Goal: Navigation & Orientation: Find specific page/section

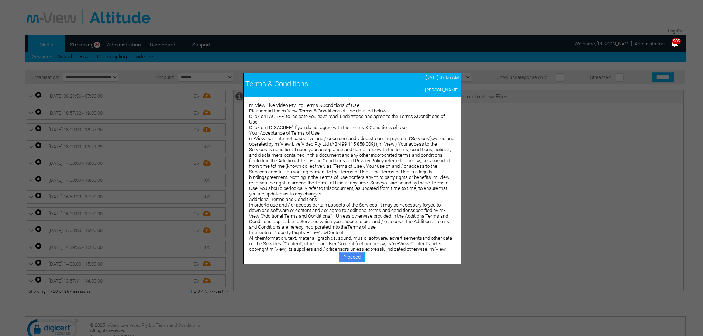
click at [344, 258] on link "Proceed" at bounding box center [351, 257] width 25 height 10
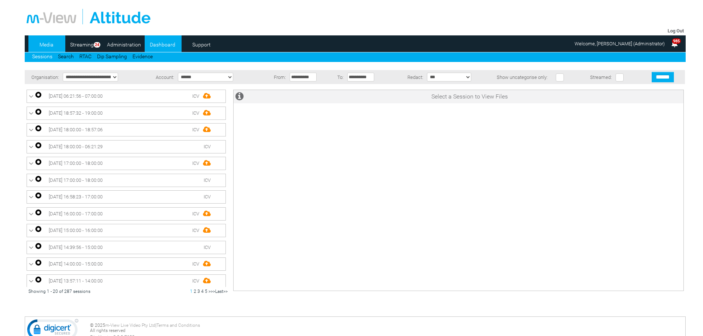
click at [160, 45] on link "Dashboard" at bounding box center [163, 44] width 36 height 11
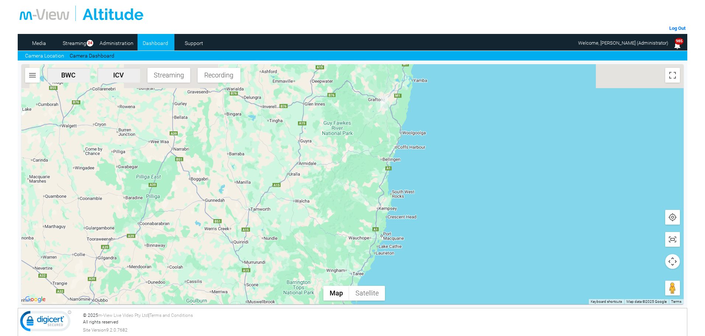
drag, startPoint x: 369, startPoint y: 125, endPoint x: 351, endPoint y: 174, distance: 52.4
click at [351, 174] on div at bounding box center [352, 184] width 663 height 240
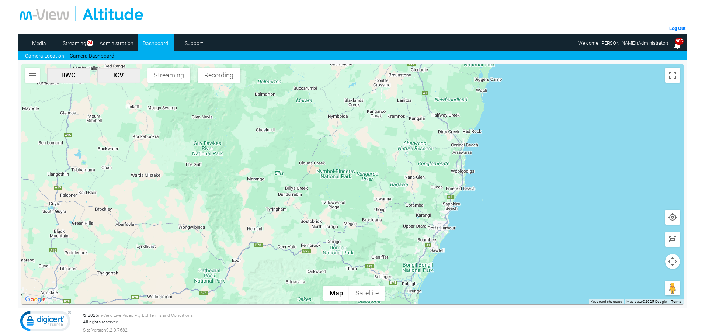
drag, startPoint x: 365, startPoint y: 154, endPoint x: 334, endPoint y: 224, distance: 75.8
click at [329, 225] on div at bounding box center [352, 184] width 663 height 240
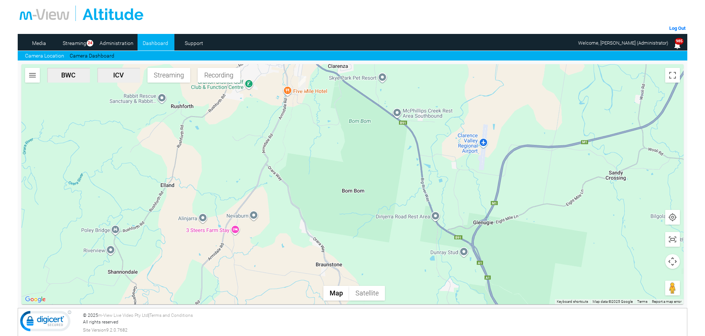
drag, startPoint x: 331, startPoint y: 137, endPoint x: 337, endPoint y: 174, distance: 37.7
click at [337, 174] on div at bounding box center [352, 184] width 663 height 240
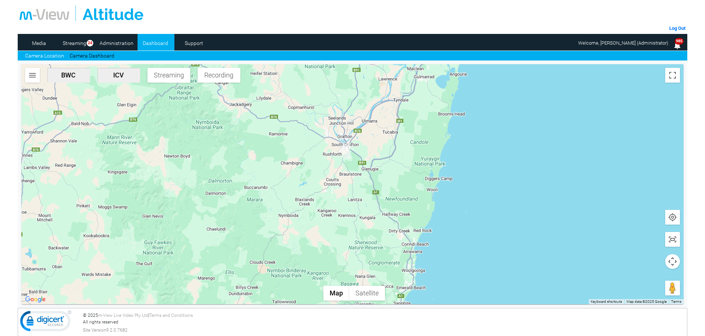
drag, startPoint x: 319, startPoint y: 215, endPoint x: 325, endPoint y: 112, distance: 103.4
click at [326, 114] on div at bounding box center [352, 184] width 663 height 240
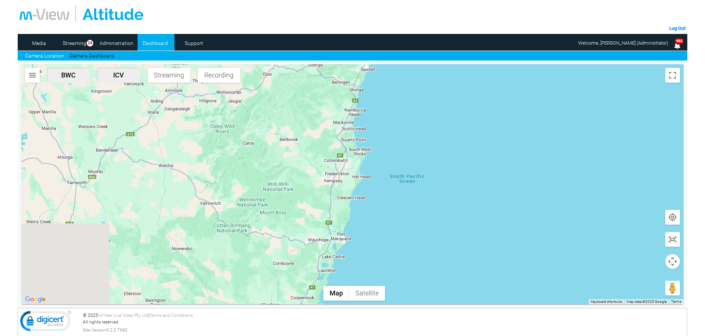
drag, startPoint x: 268, startPoint y: 249, endPoint x: 298, endPoint y: 143, distance: 110.1
click at [294, 129] on div at bounding box center [352, 184] width 663 height 240
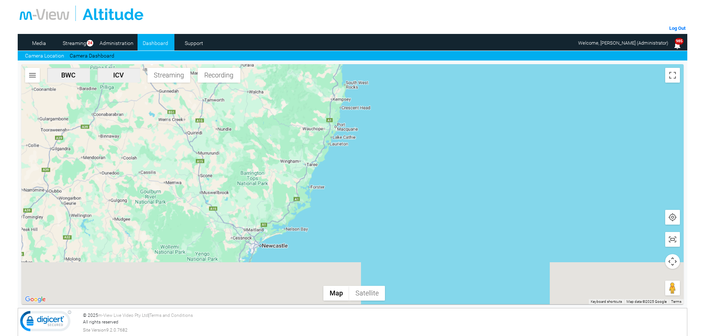
drag, startPoint x: 262, startPoint y: 225, endPoint x: 288, endPoint y: 144, distance: 84.9
click at [288, 144] on div at bounding box center [352, 184] width 663 height 240
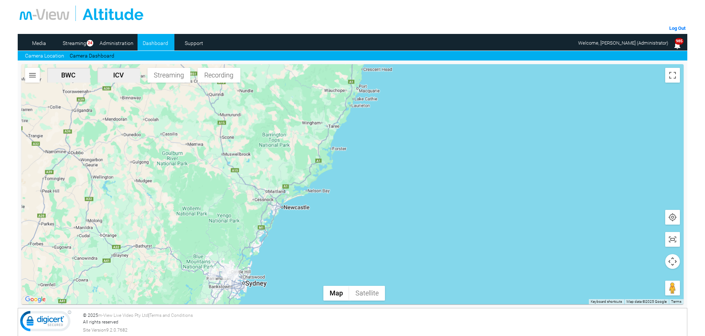
drag, startPoint x: 246, startPoint y: 198, endPoint x: 264, endPoint y: 167, distance: 35.9
click at [264, 167] on div at bounding box center [352, 184] width 663 height 240
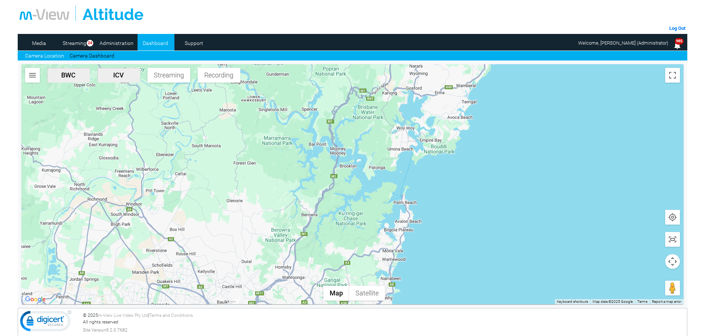
drag, startPoint x: 246, startPoint y: 255, endPoint x: 253, endPoint y: 171, distance: 84.4
click at [253, 171] on div at bounding box center [352, 184] width 663 height 240
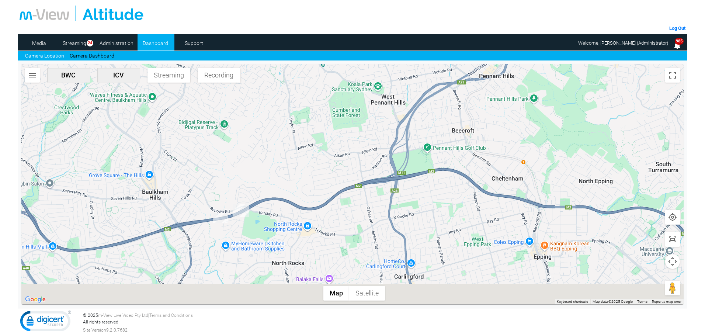
click at [269, 174] on div at bounding box center [352, 184] width 663 height 240
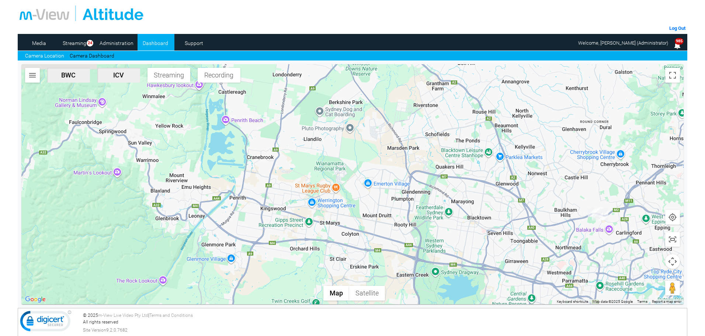
drag, startPoint x: 596, startPoint y: 229, endPoint x: 437, endPoint y: 246, distance: 160.3
click at [437, 246] on div at bounding box center [352, 184] width 663 height 240
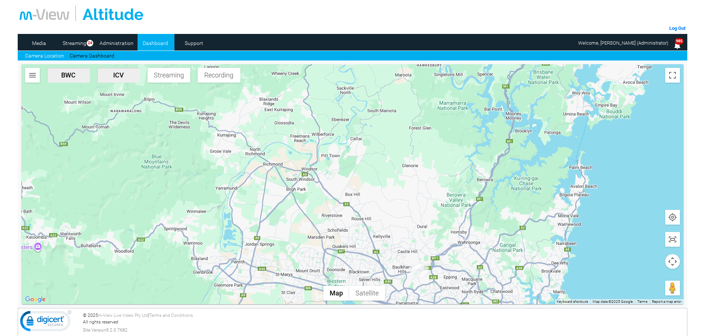
drag, startPoint x: 548, startPoint y: 183, endPoint x: 465, endPoint y: 230, distance: 95.8
click at [467, 238] on div at bounding box center [352, 184] width 663 height 240
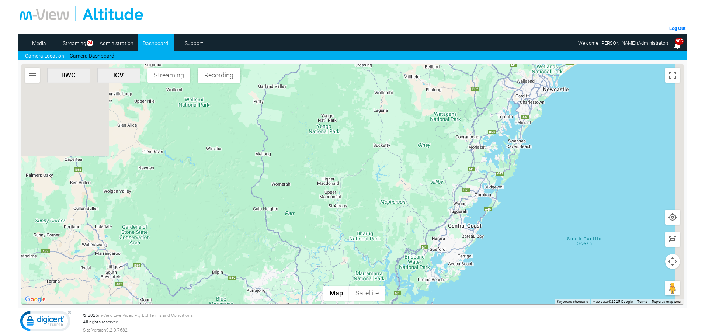
drag, startPoint x: 524, startPoint y: 118, endPoint x: 444, endPoint y: 252, distance: 156.0
click at [411, 248] on div "Log Out Media Streaming 24 Administration Dashboard Support Camera Location Cam…" at bounding box center [353, 124] width 670 height 248
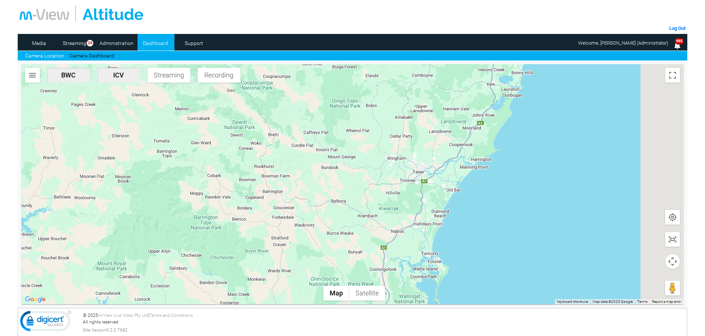
drag, startPoint x: 460, startPoint y: 227, endPoint x: 348, endPoint y: 233, distance: 113.1
click at [347, 238] on div at bounding box center [352, 184] width 663 height 240
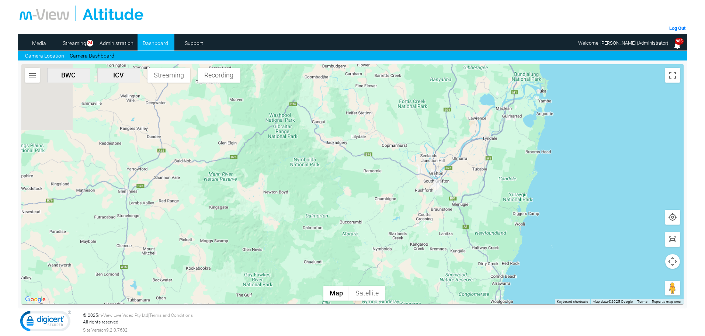
drag, startPoint x: 383, startPoint y: 266, endPoint x: 381, endPoint y: 280, distance: 13.8
click at [376, 287] on div "BWC ICV Streaming Recording Map Terrain Satellite Keyboard shortcuts Map Data M…" at bounding box center [352, 184] width 663 height 240
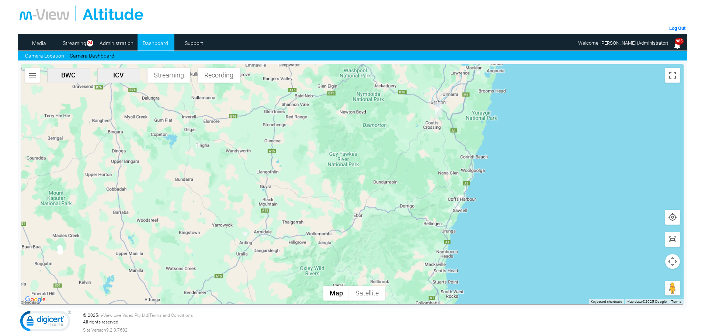
drag, startPoint x: 411, startPoint y: 266, endPoint x: 464, endPoint y: 129, distance: 146.5
click at [463, 130] on div at bounding box center [352, 184] width 663 height 240
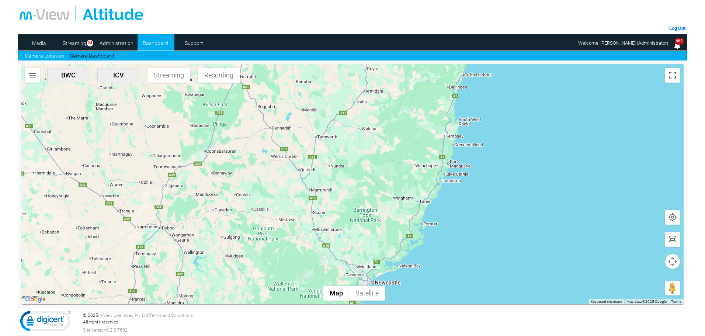
drag, startPoint x: 381, startPoint y: 229, endPoint x: 417, endPoint y: 131, distance: 104.5
click at [417, 131] on div at bounding box center [352, 184] width 663 height 240
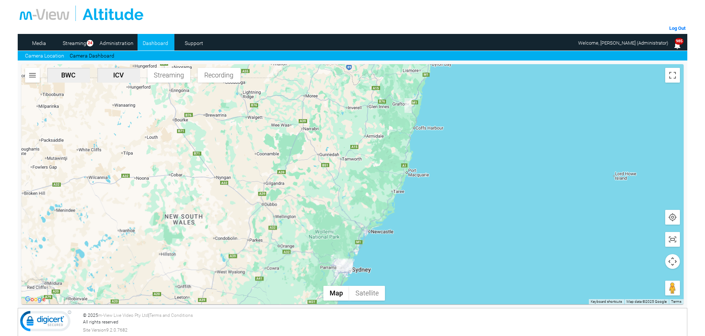
drag, startPoint x: 349, startPoint y: 218, endPoint x: 341, endPoint y: 210, distance: 11.5
click at [341, 210] on div at bounding box center [352, 184] width 663 height 240
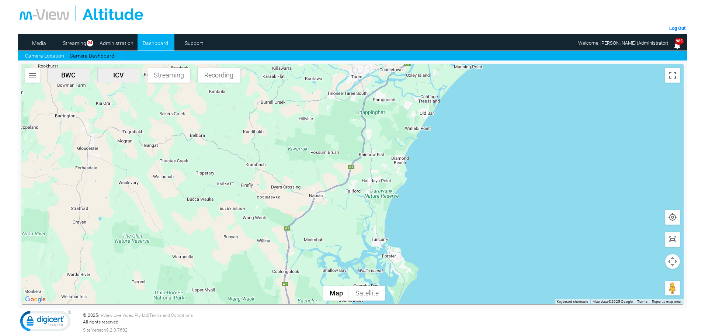
drag, startPoint x: 375, startPoint y: 253, endPoint x: 379, endPoint y: 239, distance: 14.1
click at [379, 239] on div at bounding box center [352, 184] width 663 height 240
drag, startPoint x: 347, startPoint y: 173, endPoint x: 348, endPoint y: 139, distance: 34.0
click at [349, 145] on div at bounding box center [352, 184] width 663 height 240
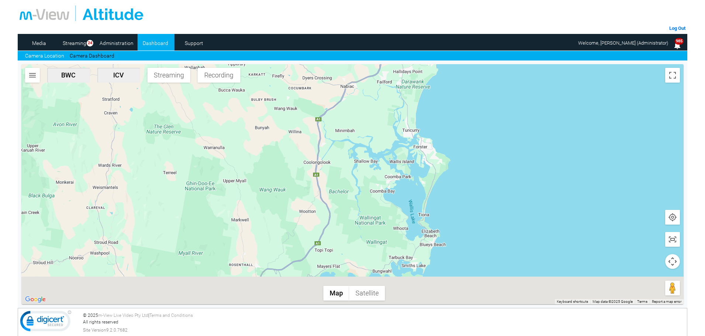
drag, startPoint x: 322, startPoint y: 222, endPoint x: 414, endPoint y: 131, distance: 129.1
click at [415, 130] on div at bounding box center [352, 184] width 663 height 240
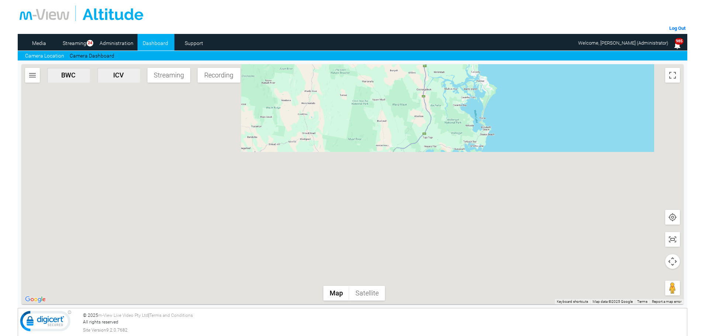
click at [431, 146] on div at bounding box center [352, 184] width 663 height 240
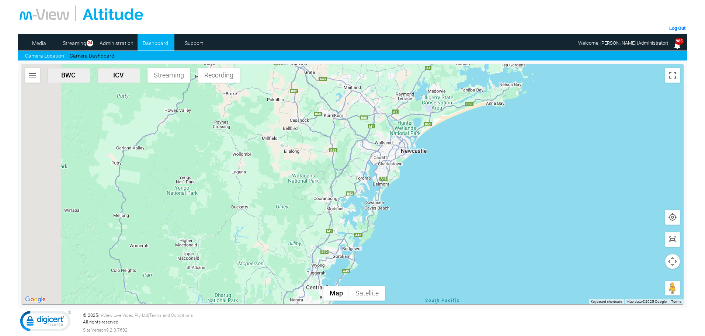
drag, startPoint x: 390, startPoint y: 152, endPoint x: 387, endPoint y: 158, distance: 5.9
click at [391, 151] on div at bounding box center [352, 184] width 663 height 240
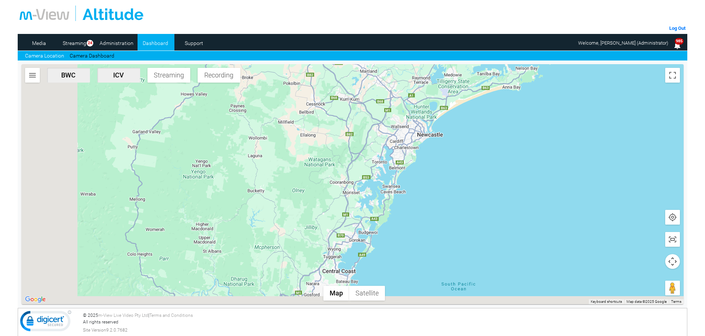
click at [438, 116] on div at bounding box center [352, 184] width 663 height 240
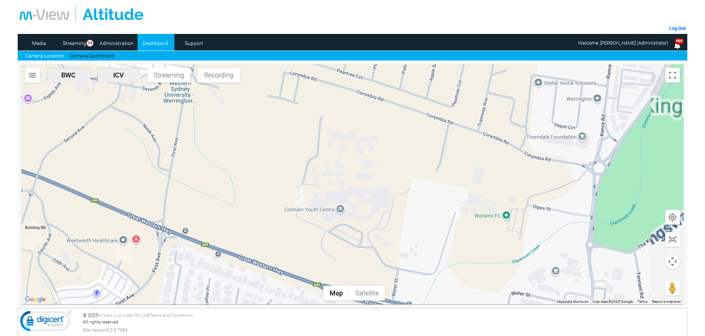
drag, startPoint x: 464, startPoint y: 115, endPoint x: 397, endPoint y: 203, distance: 110.5
click at [411, 199] on div at bounding box center [352, 184] width 663 height 240
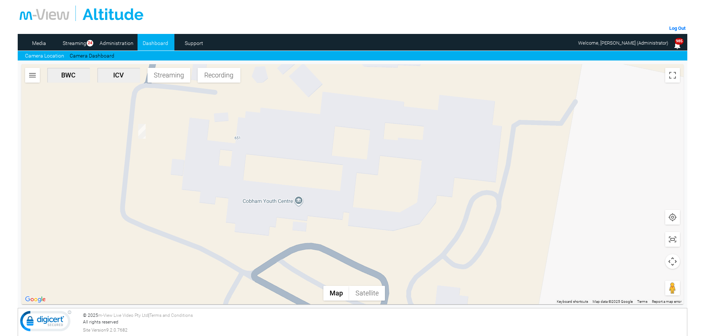
drag, startPoint x: 443, startPoint y: 218, endPoint x: 343, endPoint y: 127, distance: 136.1
click at [345, 131] on div at bounding box center [352, 184] width 663 height 240
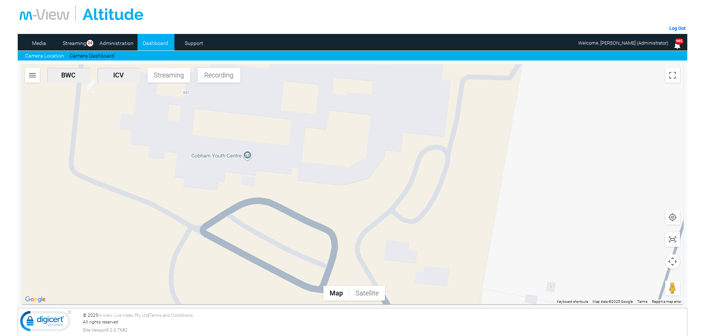
drag, startPoint x: 373, startPoint y: 144, endPoint x: 452, endPoint y: 203, distance: 98.0
click at [439, 199] on div at bounding box center [352, 184] width 663 height 240
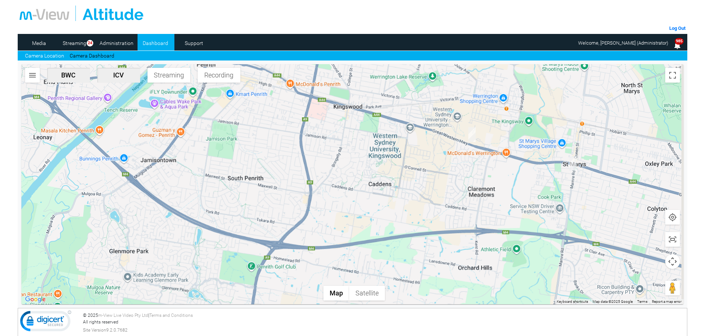
drag, startPoint x: 551, startPoint y: 138, endPoint x: 359, endPoint y: 192, distance: 198.9
click at [359, 192] on div at bounding box center [352, 184] width 663 height 240
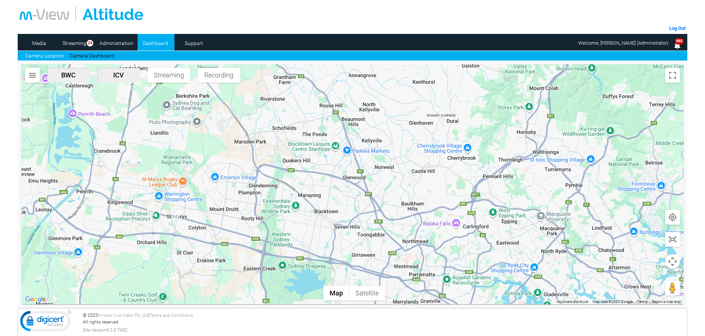
drag, startPoint x: 414, startPoint y: 192, endPoint x: 270, endPoint y: 196, distance: 143.9
click at [270, 196] on div at bounding box center [352, 184] width 663 height 240
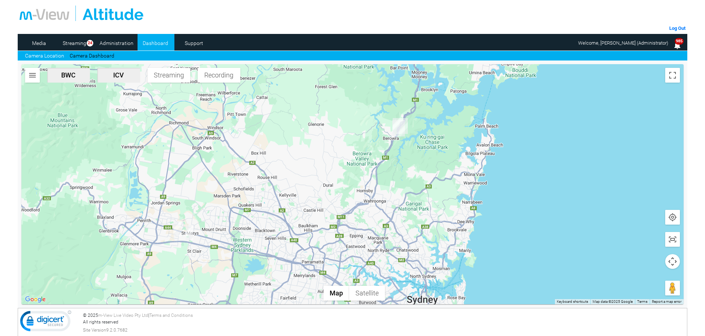
drag, startPoint x: 454, startPoint y: 165, endPoint x: 395, endPoint y: 213, distance: 75.5
click at [395, 213] on div at bounding box center [352, 184] width 663 height 240
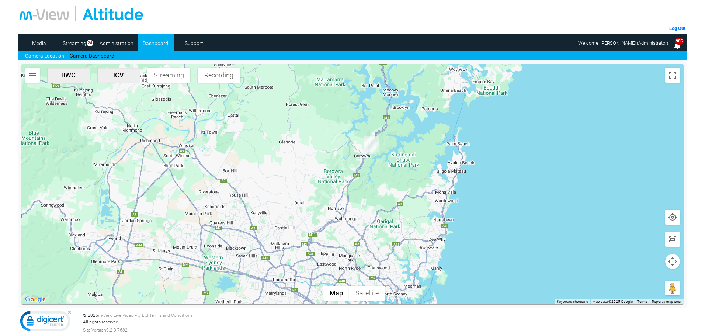
drag, startPoint x: 447, startPoint y: 115, endPoint x: 307, endPoint y: 248, distance: 193.4
click at [307, 248] on div at bounding box center [352, 184] width 663 height 240
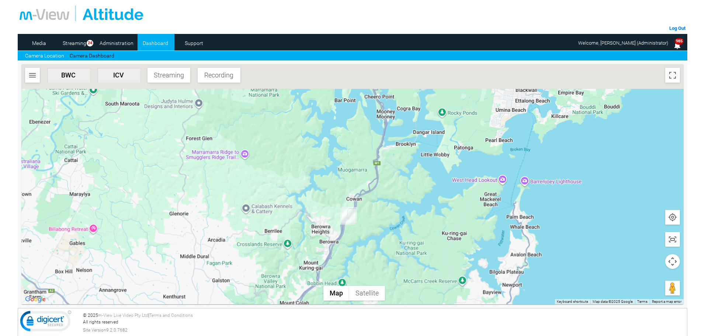
drag, startPoint x: 440, startPoint y: 167, endPoint x: 359, endPoint y: 299, distance: 155.0
click at [359, 299] on div "BWC ICV Streaming Recording Map Terrain Satellite Keyboard shortcuts Map Data M…" at bounding box center [352, 184] width 663 height 240
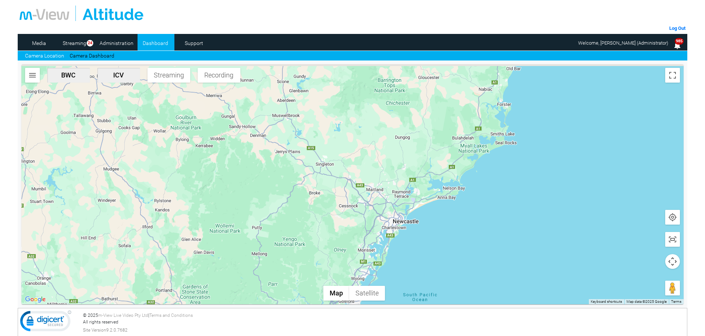
drag, startPoint x: 440, startPoint y: 165, endPoint x: 423, endPoint y: 186, distance: 27.0
click at [423, 186] on div at bounding box center [352, 184] width 663 height 240
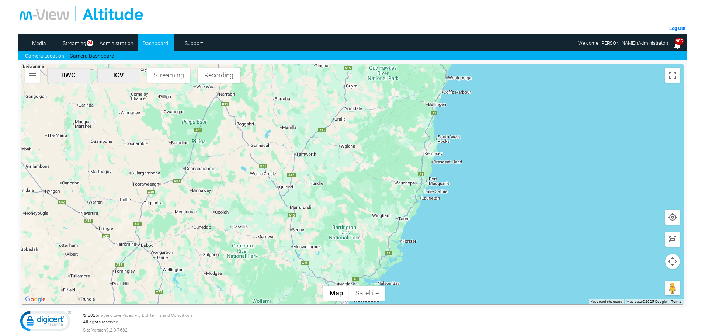
drag, startPoint x: 446, startPoint y: 127, endPoint x: 394, endPoint y: 214, distance: 100.9
click at [394, 214] on div at bounding box center [352, 184] width 663 height 240
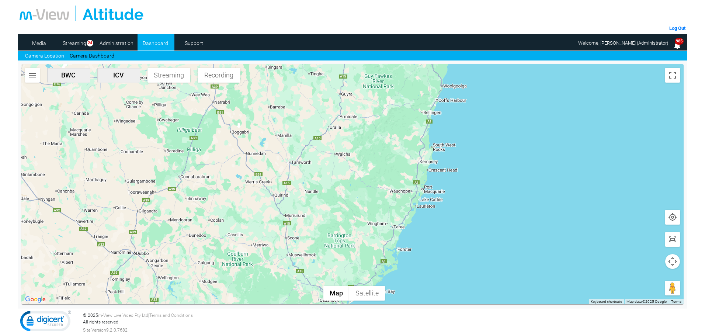
drag, startPoint x: 411, startPoint y: 111, endPoint x: 384, endPoint y: 203, distance: 95.7
click at [384, 203] on div at bounding box center [352, 184] width 663 height 240
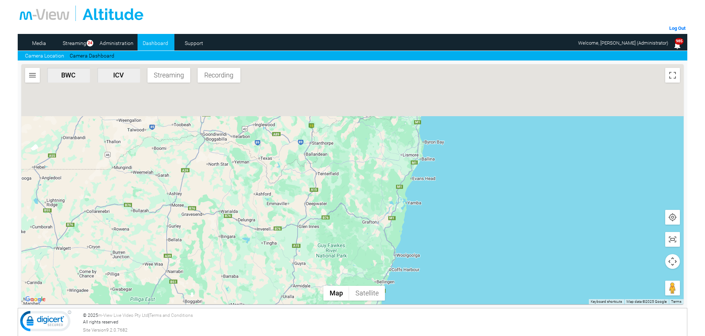
drag, startPoint x: 400, startPoint y: 186, endPoint x: 392, endPoint y: 225, distance: 39.3
click at [391, 235] on div at bounding box center [352, 184] width 663 height 240
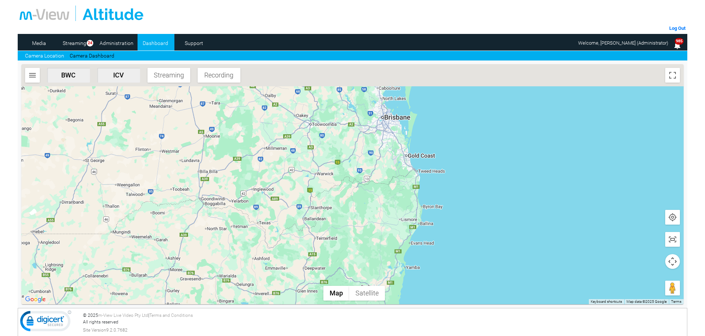
drag, startPoint x: 387, startPoint y: 163, endPoint x: 397, endPoint y: 252, distance: 89.0
click at [399, 259] on div at bounding box center [352, 184] width 663 height 240
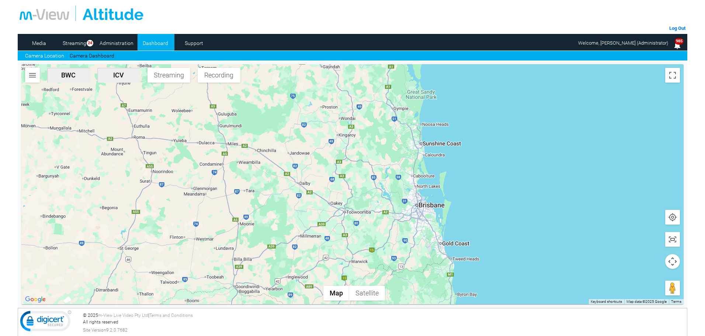
drag, startPoint x: 397, startPoint y: 225, endPoint x: 422, endPoint y: 98, distance: 129.7
click at [421, 106] on div at bounding box center [352, 184] width 663 height 240
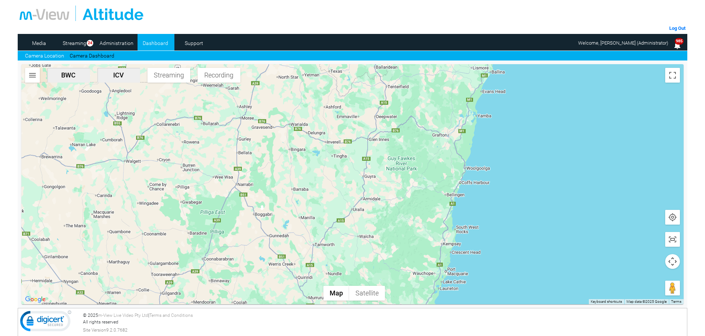
drag, startPoint x: 418, startPoint y: 229, endPoint x: 429, endPoint y: 90, distance: 139.5
click at [429, 91] on div at bounding box center [352, 184] width 663 height 240
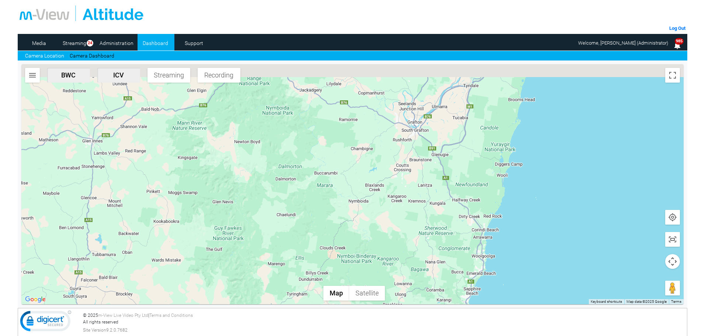
drag, startPoint x: 452, startPoint y: 123, endPoint x: 418, endPoint y: 212, distance: 95.3
click at [418, 212] on div at bounding box center [352, 184] width 663 height 240
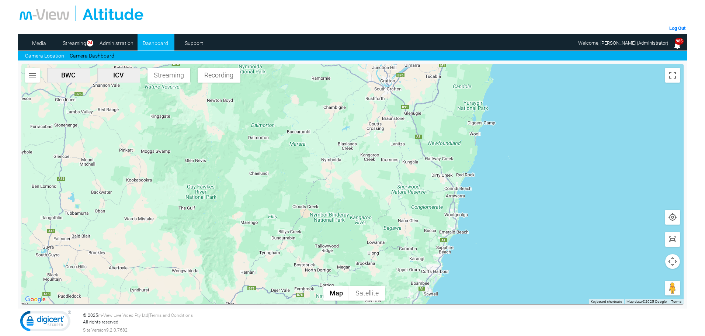
drag, startPoint x: 419, startPoint y: 245, endPoint x: 388, endPoint y: 191, distance: 62.0
click at [390, 191] on div at bounding box center [352, 184] width 663 height 240
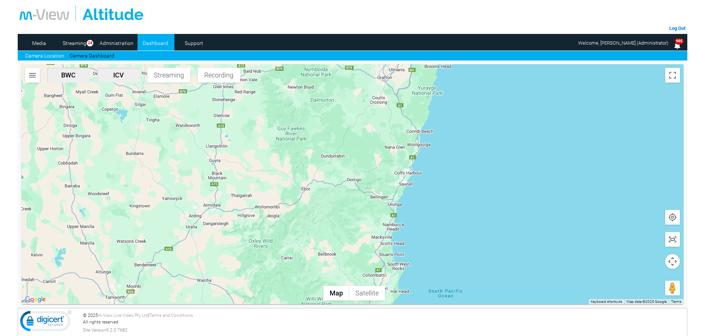
drag, startPoint x: 368, startPoint y: 254, endPoint x: 356, endPoint y: 158, distance: 97.1
click at [356, 158] on div at bounding box center [352, 184] width 663 height 240
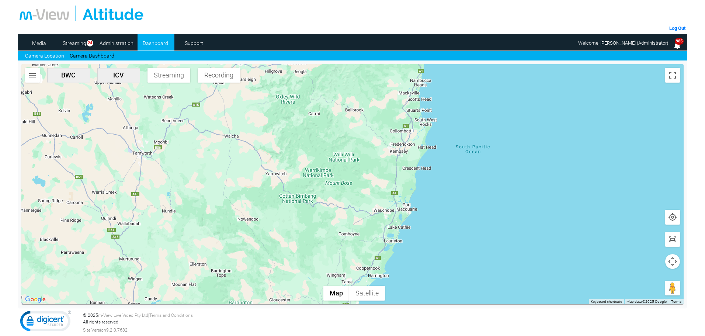
drag, startPoint x: 326, startPoint y: 227, endPoint x: 373, endPoint y: 87, distance: 146.8
click at [373, 88] on div at bounding box center [352, 184] width 663 height 240
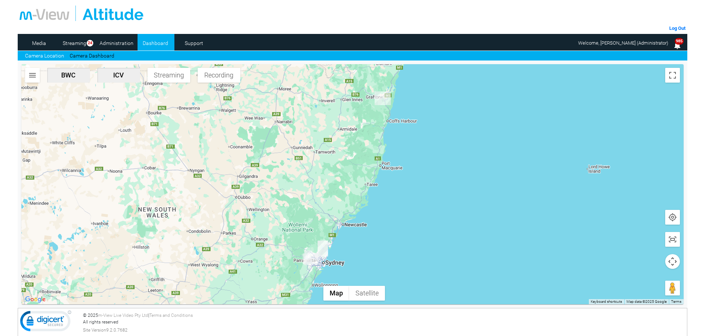
drag, startPoint x: 376, startPoint y: 114, endPoint x: 375, endPoint y: 129, distance: 15.2
click at [375, 129] on div at bounding box center [352, 184] width 663 height 240
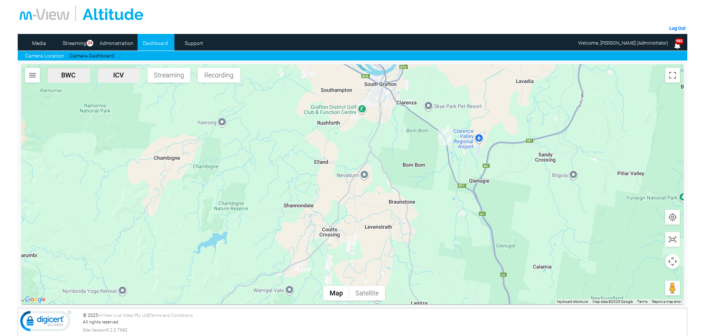
drag, startPoint x: 405, startPoint y: 236, endPoint x: 410, endPoint y: 149, distance: 86.5
click at [411, 151] on div at bounding box center [352, 184] width 663 height 240
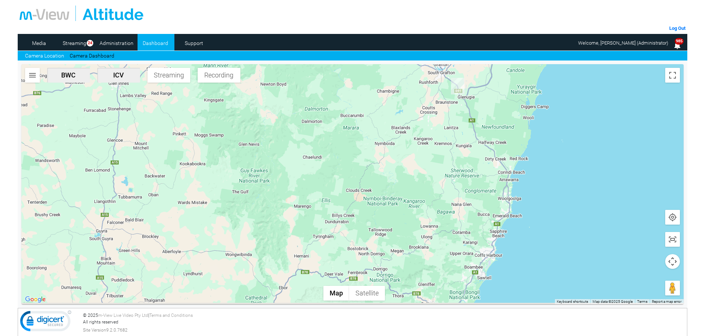
drag, startPoint x: 459, startPoint y: 243, endPoint x: 481, endPoint y: 138, distance: 107.1
click at [481, 143] on div at bounding box center [352, 184] width 663 height 240
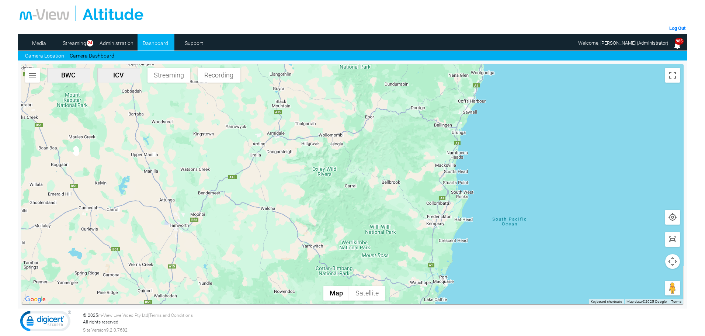
drag, startPoint x: 429, startPoint y: 243, endPoint x: 427, endPoint y: 149, distance: 94.5
click at [429, 150] on div at bounding box center [352, 184] width 663 height 240
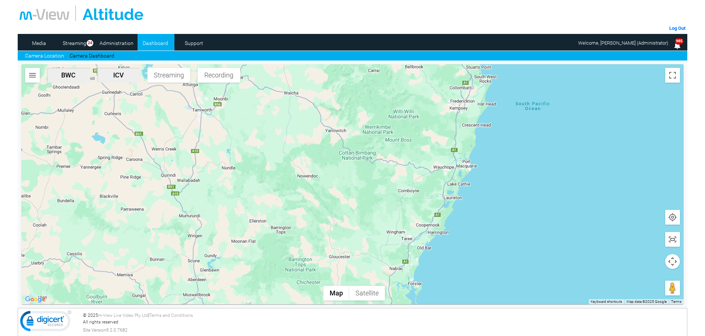
drag, startPoint x: 357, startPoint y: 254, endPoint x: 393, endPoint y: 154, distance: 106.4
click at [393, 154] on div at bounding box center [352, 184] width 663 height 240
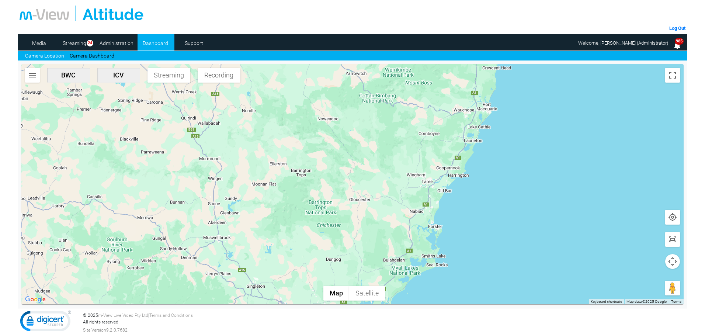
drag, startPoint x: 357, startPoint y: 230, endPoint x: 414, endPoint y: 128, distance: 116.4
click at [414, 131] on div at bounding box center [352, 184] width 663 height 240
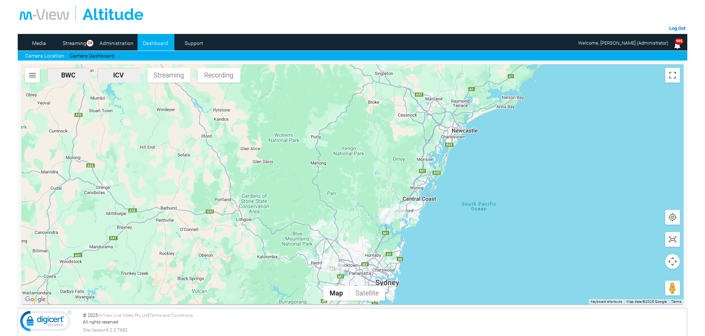
drag, startPoint x: 342, startPoint y: 232, endPoint x: 413, endPoint y: 120, distance: 133.0
click at [416, 111] on div at bounding box center [352, 184] width 663 height 240
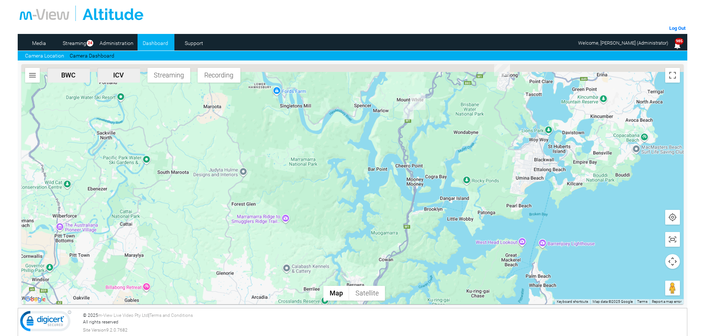
drag, startPoint x: 472, startPoint y: 124, endPoint x: 466, endPoint y: 172, distance: 48.4
click at [466, 172] on div at bounding box center [352, 184] width 663 height 240
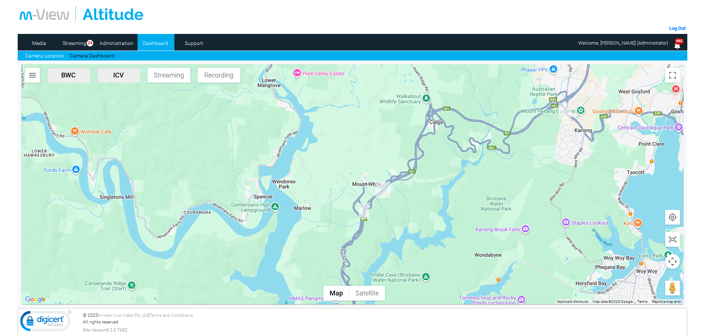
drag, startPoint x: 515, startPoint y: 149, endPoint x: 522, endPoint y: 175, distance: 26.7
click at [522, 175] on div at bounding box center [352, 184] width 663 height 240
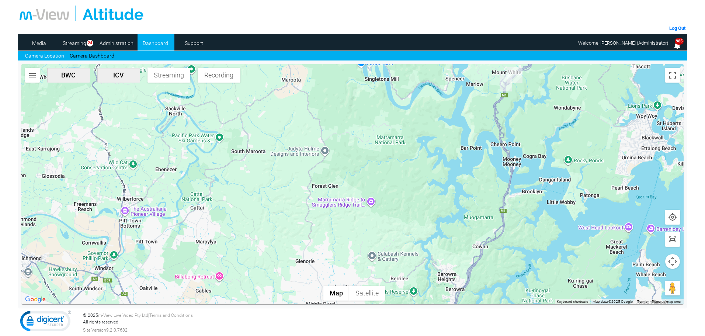
drag, startPoint x: 471, startPoint y: 215, endPoint x: 525, endPoint y: 129, distance: 101.4
click at [554, 106] on div at bounding box center [352, 184] width 663 height 240
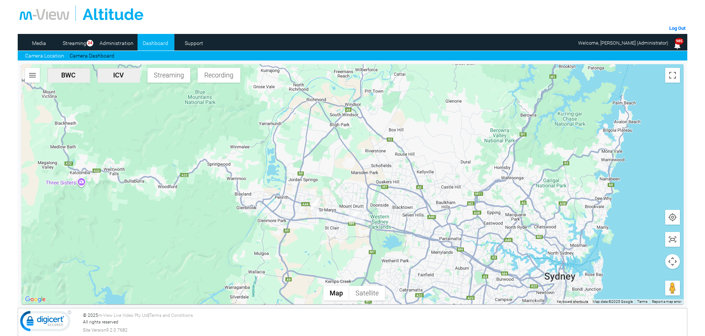
drag, startPoint x: 440, startPoint y: 232, endPoint x: 483, endPoint y: 155, distance: 87.9
click at [483, 155] on div at bounding box center [352, 184] width 663 height 240
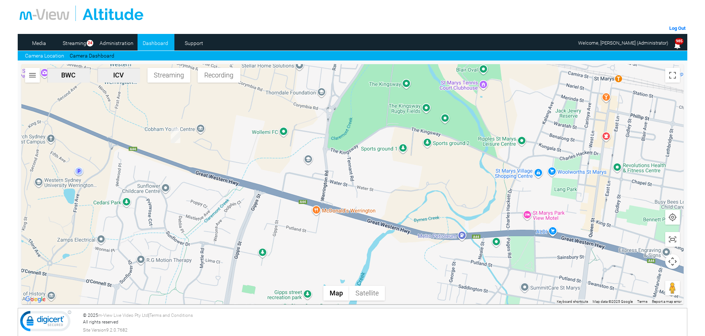
drag, startPoint x: 172, startPoint y: 146, endPoint x: 214, endPoint y: 220, distance: 85.6
click at [214, 222] on div at bounding box center [352, 184] width 663 height 240
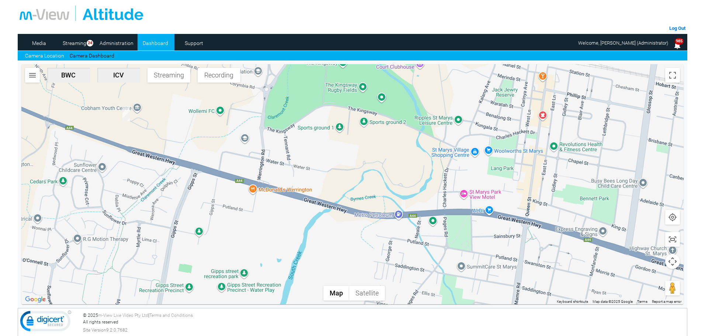
drag, startPoint x: 448, startPoint y: 205, endPoint x: 356, endPoint y: 145, distance: 109.6
click at [356, 145] on div at bounding box center [352, 184] width 663 height 240
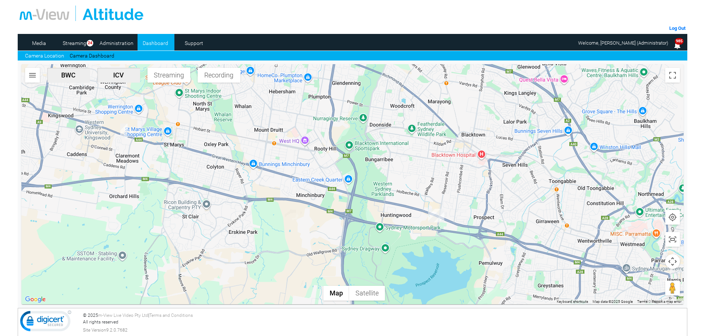
drag, startPoint x: 377, startPoint y: 203, endPoint x: 252, endPoint y: 166, distance: 129.9
click at [252, 166] on div at bounding box center [352, 184] width 663 height 240
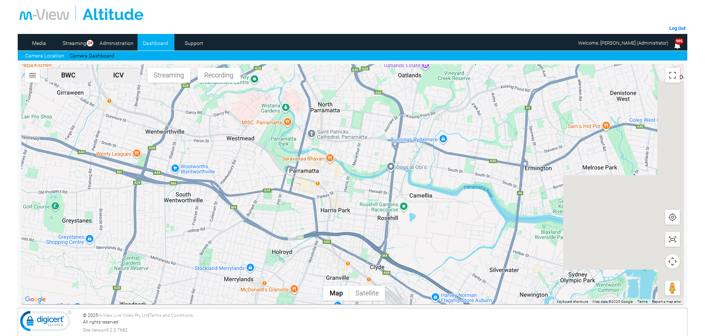
drag, startPoint x: 573, startPoint y: 145, endPoint x: 387, endPoint y: 212, distance: 197.7
click at [389, 219] on div at bounding box center [352, 184] width 663 height 240
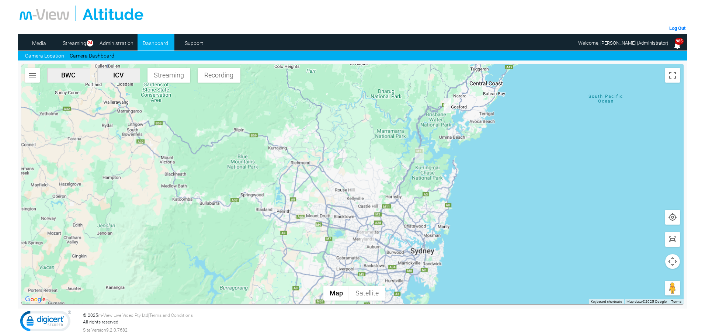
drag, startPoint x: 448, startPoint y: 205, endPoint x: 438, endPoint y: 223, distance: 20.5
click at [438, 223] on div at bounding box center [352, 184] width 663 height 240
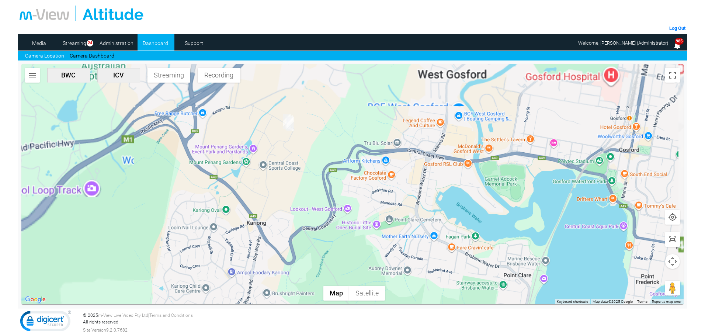
drag, startPoint x: 297, startPoint y: 131, endPoint x: 364, endPoint y: 212, distance: 105.1
click at [362, 210] on div at bounding box center [352, 184] width 663 height 240
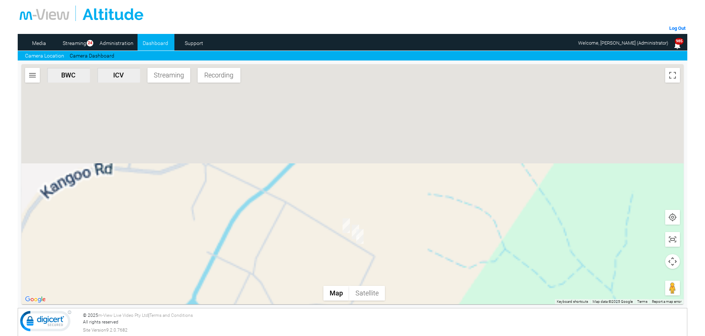
drag, startPoint x: 310, startPoint y: 297, endPoint x: 334, endPoint y: 260, distance: 44.0
click at [308, 299] on div at bounding box center [352, 184] width 663 height 240
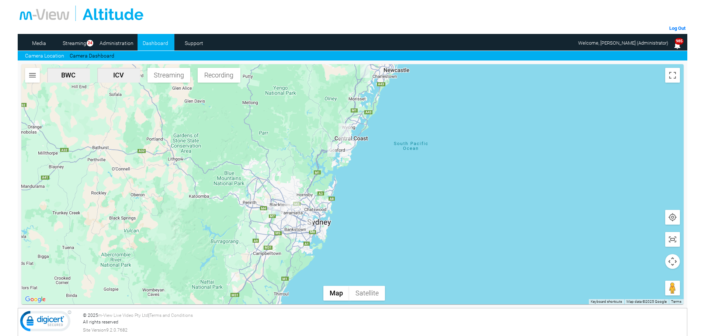
drag, startPoint x: 286, startPoint y: 222, endPoint x: 312, endPoint y: 193, distance: 38.7
click at [312, 193] on div at bounding box center [352, 184] width 663 height 240
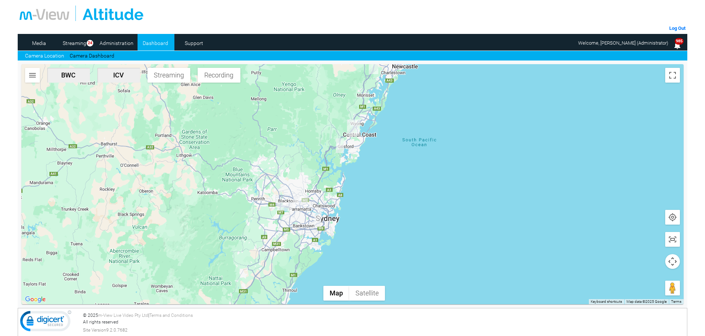
drag, startPoint x: 311, startPoint y: 135, endPoint x: 319, endPoint y: 131, distance: 8.8
click at [319, 131] on div at bounding box center [352, 184] width 663 height 240
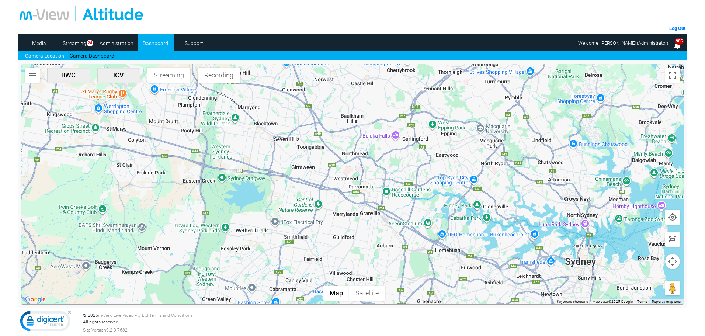
drag, startPoint x: 311, startPoint y: 200, endPoint x: 341, endPoint y: 170, distance: 42.8
click at [341, 170] on div at bounding box center [352, 184] width 663 height 240
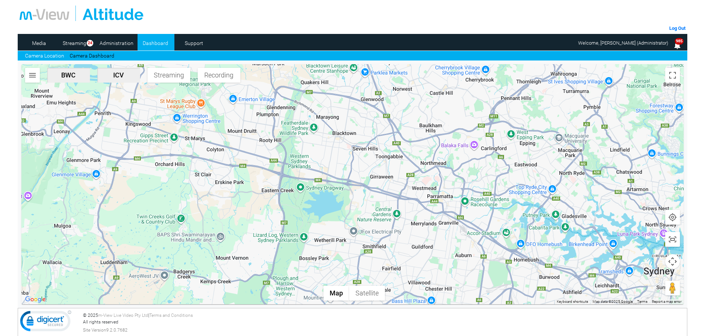
drag, startPoint x: 497, startPoint y: 177, endPoint x: 442, endPoint y: 214, distance: 66.6
click at [442, 214] on div at bounding box center [352, 184] width 663 height 240
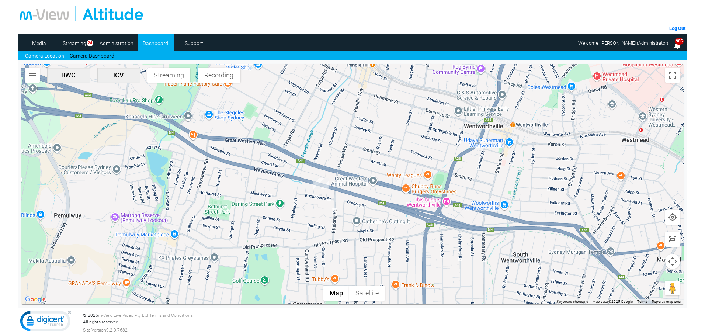
drag, startPoint x: 496, startPoint y: 235, endPoint x: 584, endPoint y: 211, distance: 91.0
click at [581, 211] on div at bounding box center [352, 184] width 663 height 240
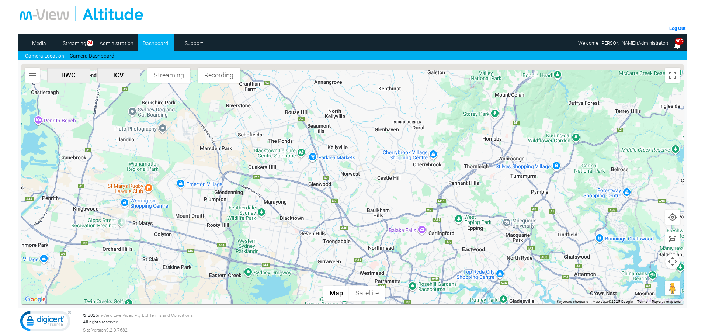
drag, startPoint x: 552, startPoint y: 147, endPoint x: 403, endPoint y: 220, distance: 165.8
click at [403, 220] on div at bounding box center [352, 184] width 663 height 240
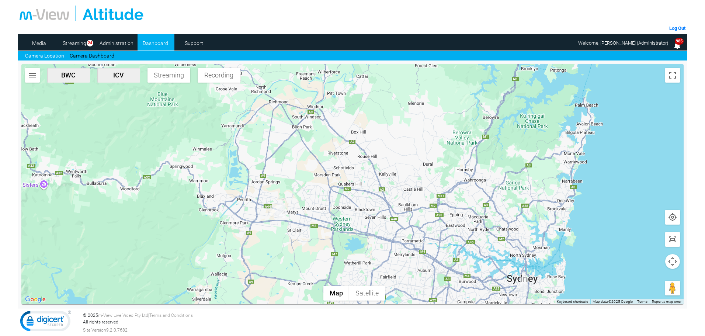
drag, startPoint x: 555, startPoint y: 150, endPoint x: 507, endPoint y: 186, distance: 59.8
click at [513, 191] on div at bounding box center [352, 184] width 663 height 240
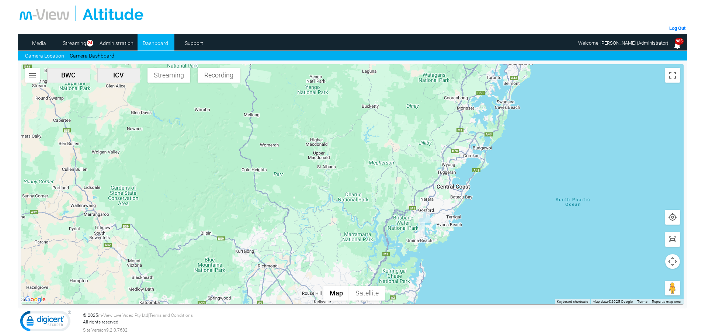
drag, startPoint x: 381, startPoint y: 219, endPoint x: 366, endPoint y: 246, distance: 31.4
click at [366, 248] on div at bounding box center [352, 184] width 663 height 240
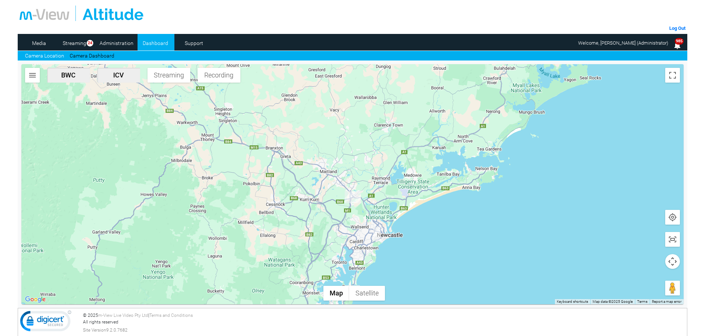
drag, startPoint x: 464, startPoint y: 125, endPoint x: 324, endPoint y: 255, distance: 191.4
click at [324, 255] on div at bounding box center [352, 184] width 663 height 240
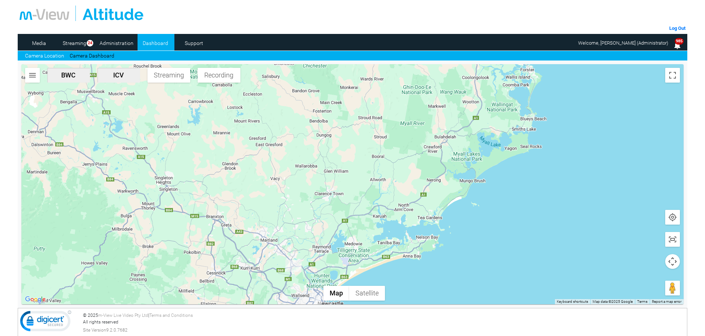
drag, startPoint x: 444, startPoint y: 141, endPoint x: 411, endPoint y: 199, distance: 66.6
click at [411, 199] on div at bounding box center [352, 184] width 663 height 240
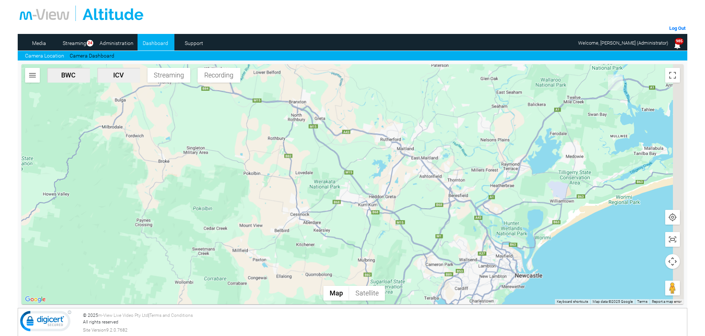
drag, startPoint x: 569, startPoint y: 135, endPoint x: 457, endPoint y: 222, distance: 141.8
click at [452, 231] on div at bounding box center [352, 184] width 663 height 240
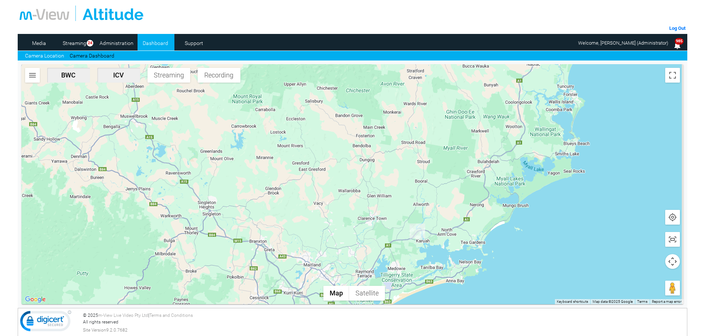
drag, startPoint x: 568, startPoint y: 123, endPoint x: 448, endPoint y: 205, distance: 145.1
click at [448, 205] on div at bounding box center [352, 184] width 663 height 240
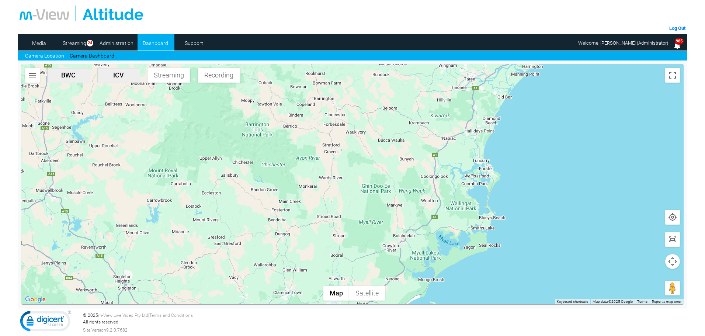
drag, startPoint x: 458, startPoint y: 156, endPoint x: 402, endPoint y: 221, distance: 85.8
click at [402, 221] on div at bounding box center [352, 184] width 663 height 240
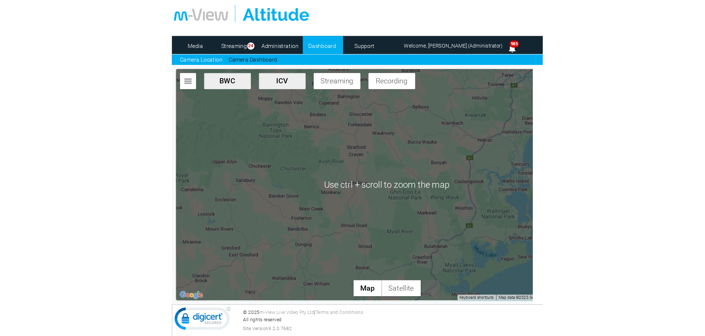
scroll to position [1, 0]
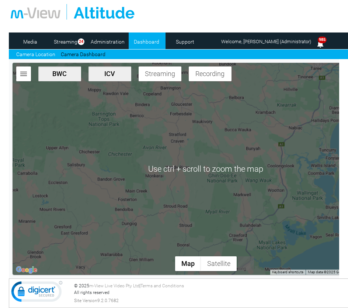
drag, startPoint x: 275, startPoint y: 207, endPoint x: 249, endPoint y: 205, distance: 26.3
click at [249, 206] on div at bounding box center [206, 169] width 387 height 212
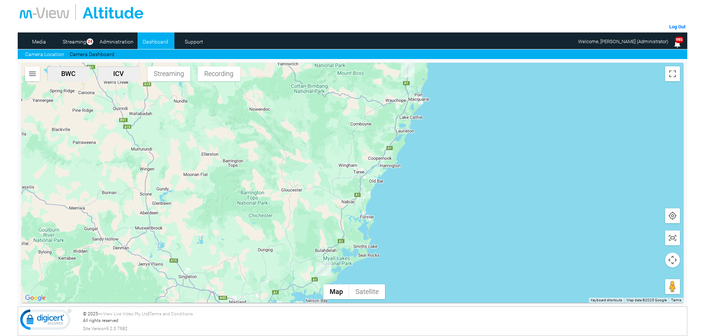
drag, startPoint x: 397, startPoint y: 141, endPoint x: 355, endPoint y: 198, distance: 70.9
click at [355, 198] on div at bounding box center [352, 183] width 663 height 240
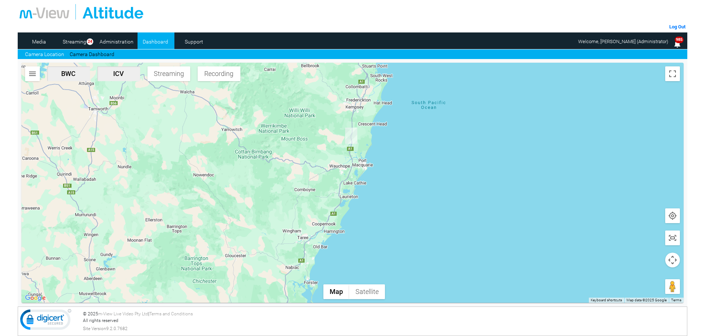
drag, startPoint x: 370, startPoint y: 158, endPoint x: 335, endPoint y: 191, distance: 48.0
click at [335, 191] on div at bounding box center [352, 183] width 663 height 240
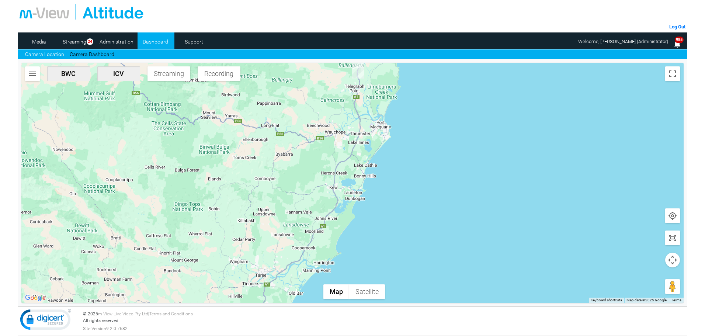
drag, startPoint x: 322, startPoint y: 174, endPoint x: 326, endPoint y: 146, distance: 29.0
click at [326, 146] on div at bounding box center [352, 183] width 663 height 240
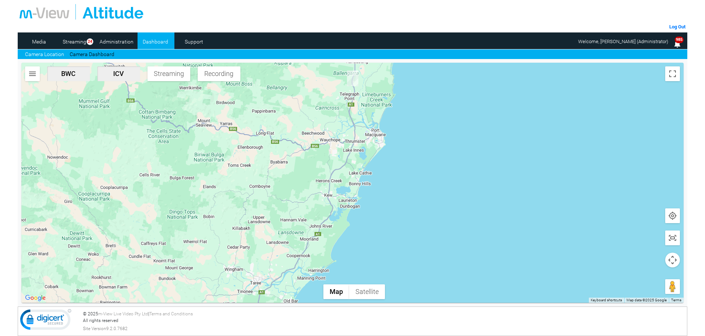
drag, startPoint x: 350, startPoint y: 126, endPoint x: 341, endPoint y: 144, distance: 20.5
click at [341, 144] on div at bounding box center [352, 183] width 663 height 240
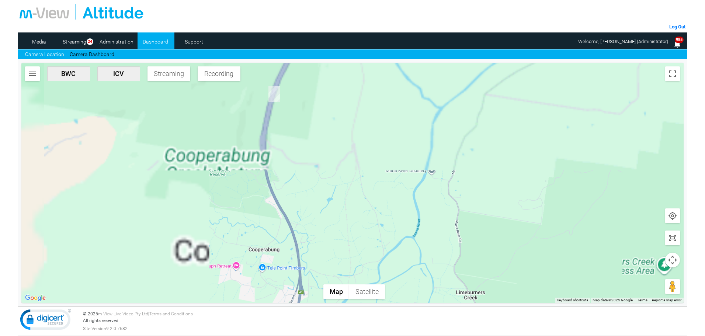
drag, startPoint x: 359, startPoint y: 134, endPoint x: 397, endPoint y: 219, distance: 92.3
click at [397, 219] on div at bounding box center [352, 183] width 663 height 240
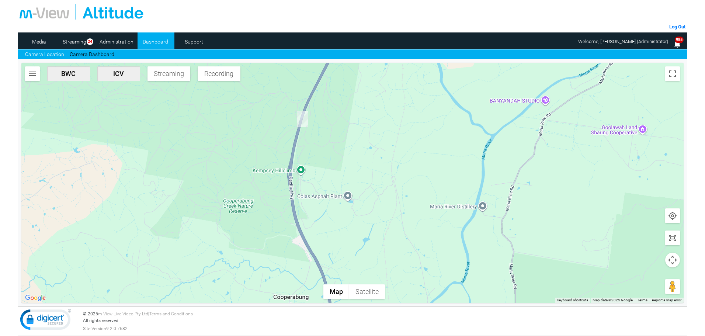
drag, startPoint x: 310, startPoint y: 134, endPoint x: 334, endPoint y: 149, distance: 28.0
click at [334, 149] on div at bounding box center [352, 183] width 663 height 240
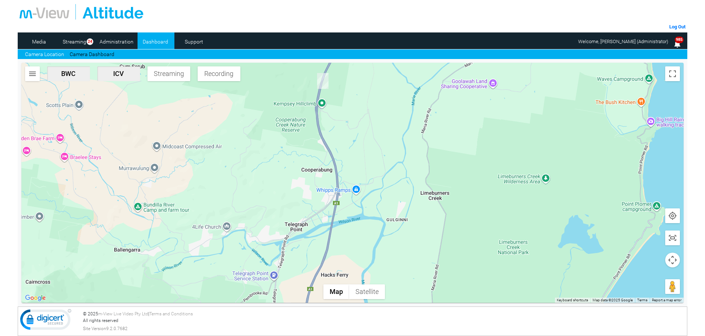
drag, startPoint x: 362, startPoint y: 169, endPoint x: 362, endPoint y: 123, distance: 45.7
click at [362, 123] on div at bounding box center [352, 183] width 663 height 240
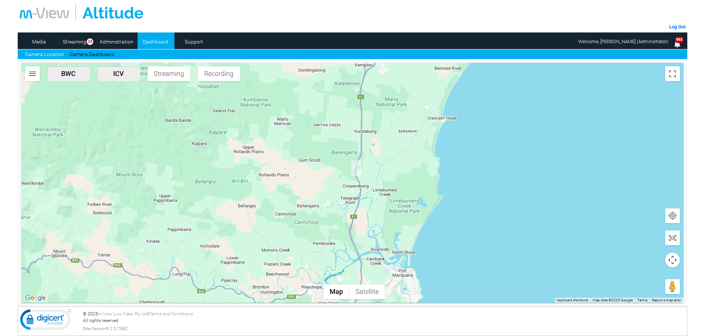
drag, startPoint x: 396, startPoint y: 129, endPoint x: 404, endPoint y: 141, distance: 14.6
click at [404, 141] on div at bounding box center [352, 183] width 663 height 240
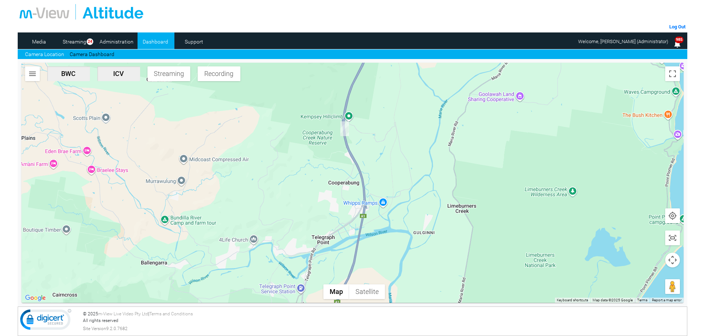
drag, startPoint x: 379, startPoint y: 196, endPoint x: 400, endPoint y: 156, distance: 45.7
click at [400, 156] on div at bounding box center [352, 183] width 663 height 240
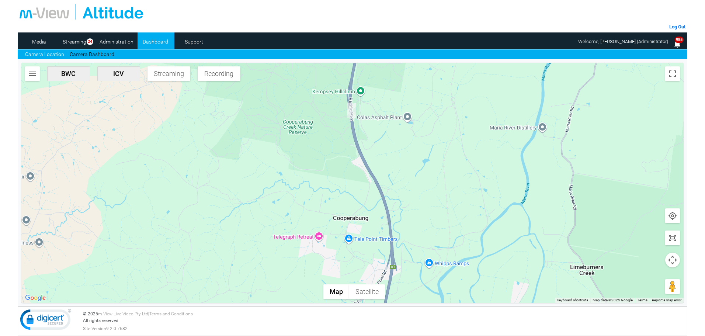
drag, startPoint x: 434, startPoint y: 127, endPoint x: 423, endPoint y: 176, distance: 49.6
click at [423, 176] on div at bounding box center [352, 183] width 663 height 240
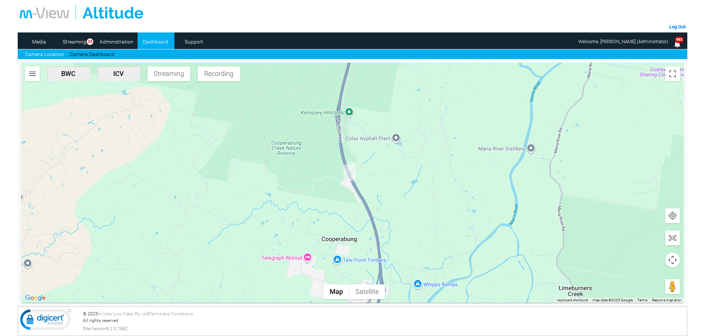
drag, startPoint x: 406, startPoint y: 224, endPoint x: 409, endPoint y: 148, distance: 75.7
click at [409, 155] on div at bounding box center [352, 183] width 663 height 240
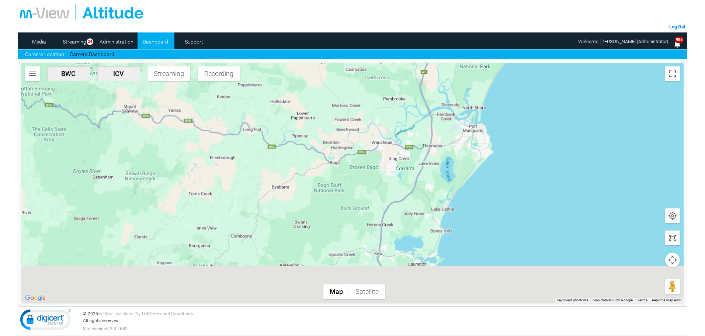
drag, startPoint x: 474, startPoint y: 265, endPoint x: 486, endPoint y: 144, distance: 120.8
click at [496, 133] on div at bounding box center [352, 183] width 663 height 240
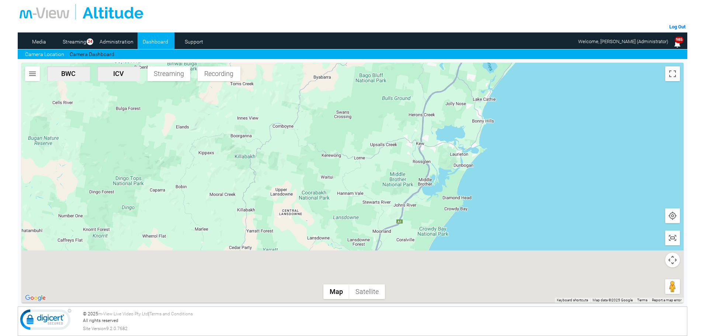
drag, startPoint x: 410, startPoint y: 224, endPoint x: 477, endPoint y: 113, distance: 130.3
click at [479, 108] on div at bounding box center [352, 183] width 663 height 240
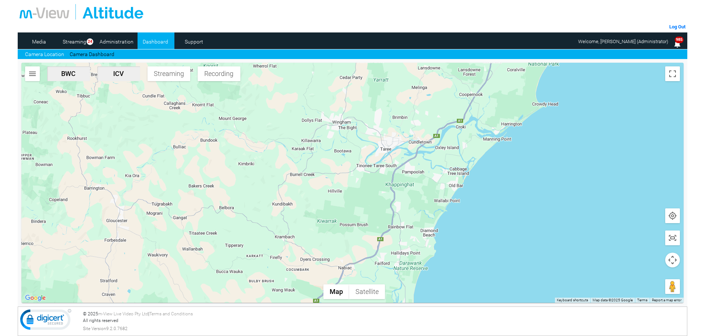
drag, startPoint x: 376, startPoint y: 252, endPoint x: 432, endPoint y: 177, distance: 92.7
click at [438, 156] on div at bounding box center [352, 183] width 663 height 240
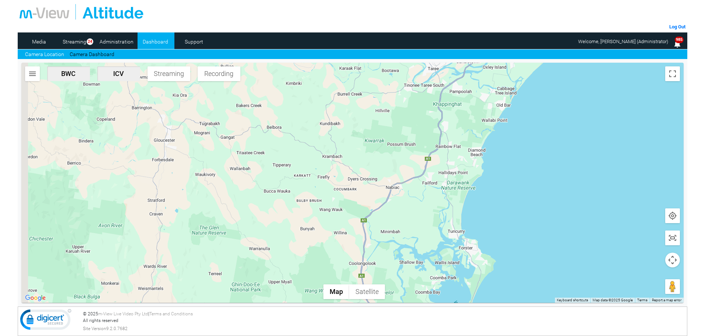
drag, startPoint x: 386, startPoint y: 254, endPoint x: 432, endPoint y: 180, distance: 87.0
click at [432, 180] on div at bounding box center [352, 183] width 663 height 240
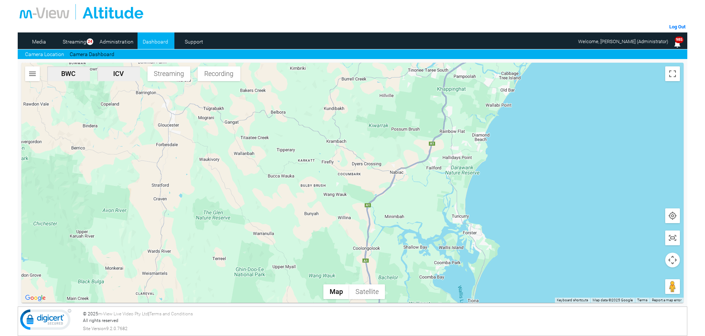
drag, startPoint x: 404, startPoint y: 254, endPoint x: 432, endPoint y: 128, distance: 128.9
click at [432, 130] on div at bounding box center [352, 183] width 663 height 240
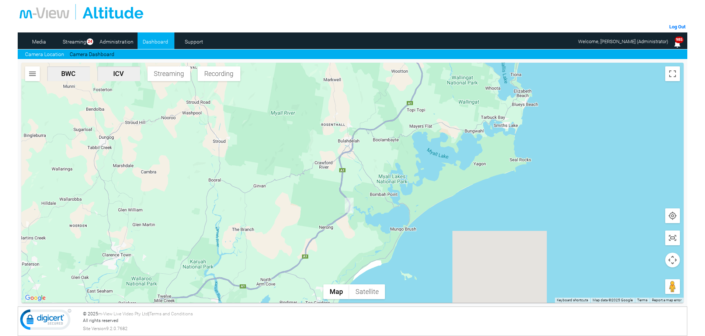
drag, startPoint x: 374, startPoint y: 194, endPoint x: 376, endPoint y: 189, distance: 5.7
click at [376, 189] on div at bounding box center [352, 183] width 663 height 240
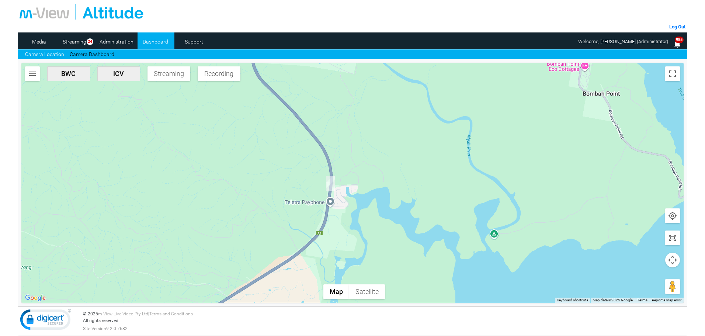
drag, startPoint x: 348, startPoint y: 128, endPoint x: 298, endPoint y: 164, distance: 61.5
click at [298, 164] on div at bounding box center [352, 183] width 663 height 240
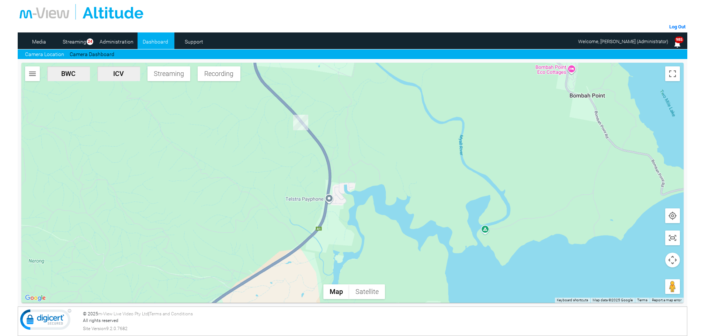
drag, startPoint x: 242, startPoint y: 225, endPoint x: 304, endPoint y: 168, distance: 84.1
click at [308, 167] on div at bounding box center [352, 183] width 663 height 240
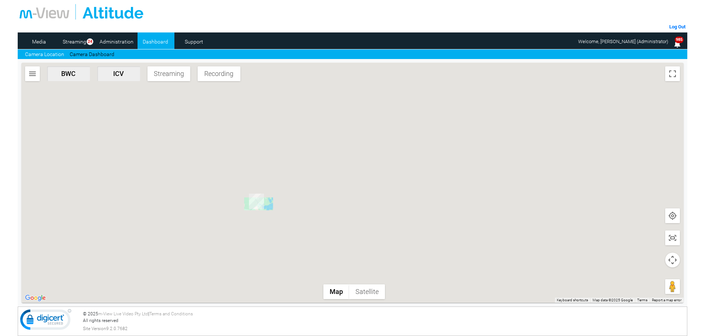
click at [359, 116] on div at bounding box center [352, 183] width 663 height 240
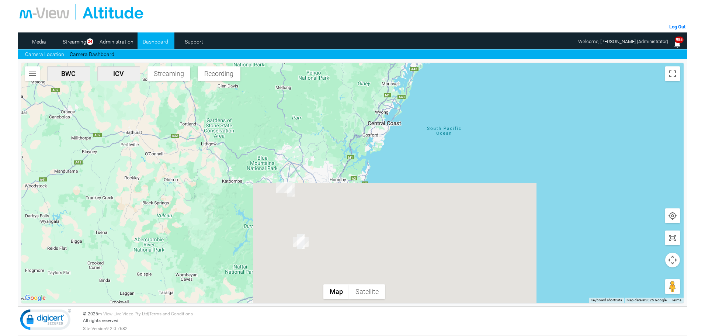
drag, startPoint x: 262, startPoint y: 204, endPoint x: 379, endPoint y: 138, distance: 133.8
click at [379, 138] on div at bounding box center [352, 183] width 663 height 240
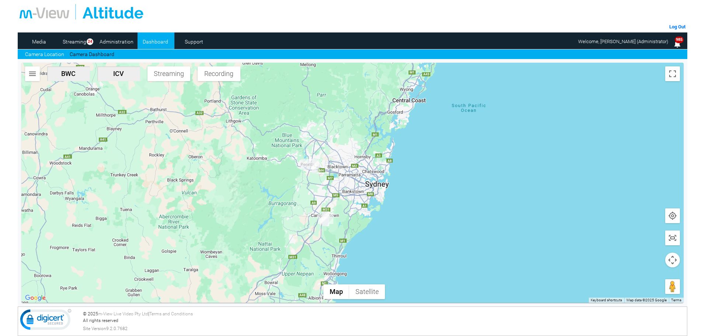
drag, startPoint x: 341, startPoint y: 197, endPoint x: 334, endPoint y: 205, distance: 11.2
click at [341, 196] on div at bounding box center [352, 183] width 663 height 240
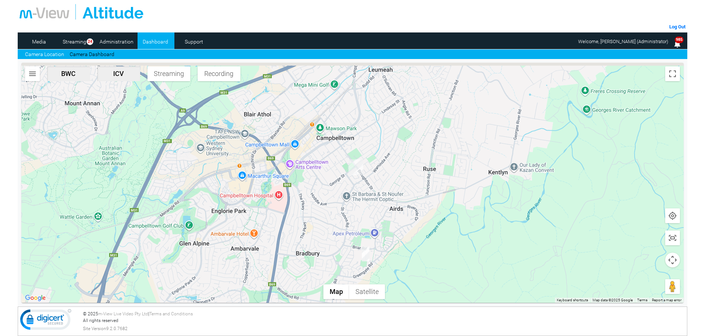
drag, startPoint x: 344, startPoint y: 184, endPoint x: 345, endPoint y: 197, distance: 13.0
click at [345, 197] on div at bounding box center [352, 183] width 663 height 240
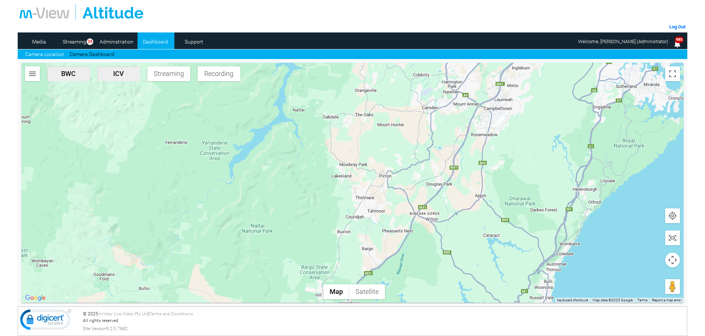
drag, startPoint x: 477, startPoint y: 182, endPoint x: 473, endPoint y: 196, distance: 14.0
click at [473, 196] on div at bounding box center [352, 183] width 663 height 240
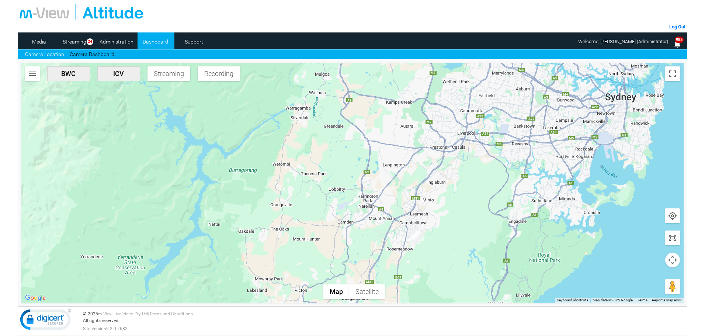
drag, startPoint x: 529, startPoint y: 159, endPoint x: 504, endPoint y: 204, distance: 51.5
click at [504, 204] on div at bounding box center [352, 183] width 663 height 240
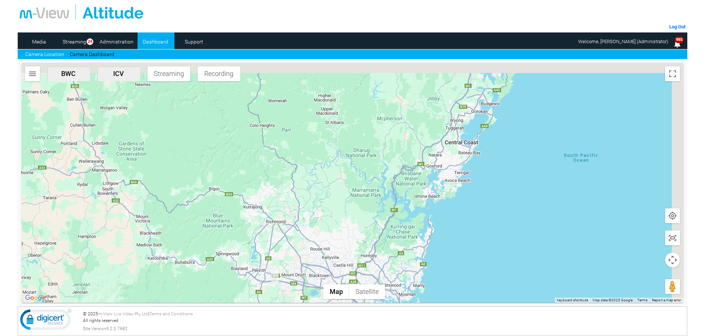
drag, startPoint x: 535, startPoint y: 125, endPoint x: 381, endPoint y: 264, distance: 206.3
click at [381, 268] on div at bounding box center [352, 183] width 663 height 240
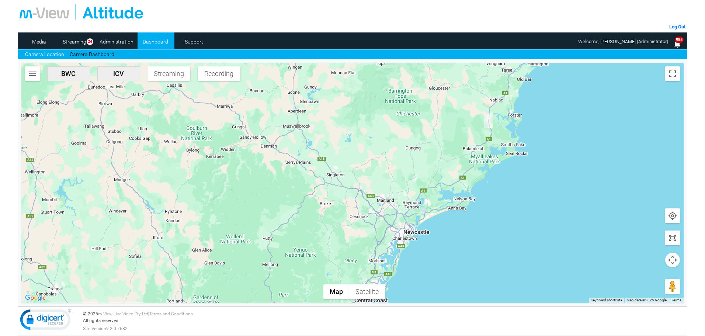
drag, startPoint x: 447, startPoint y: 108, endPoint x: 387, endPoint y: 236, distance: 141.4
click at [387, 236] on div at bounding box center [352, 183] width 663 height 240
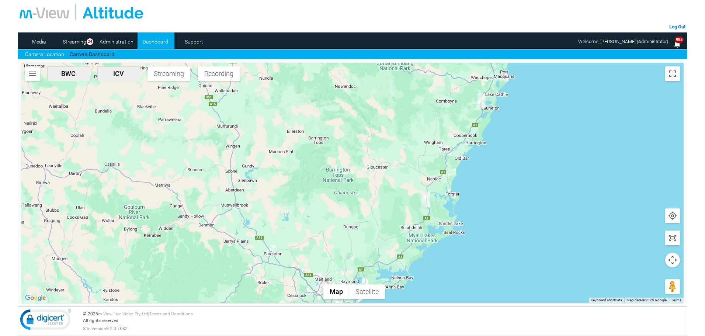
drag, startPoint x: 433, startPoint y: 124, endPoint x: 371, endPoint y: 204, distance: 101.6
click at [372, 204] on div at bounding box center [352, 183] width 663 height 240
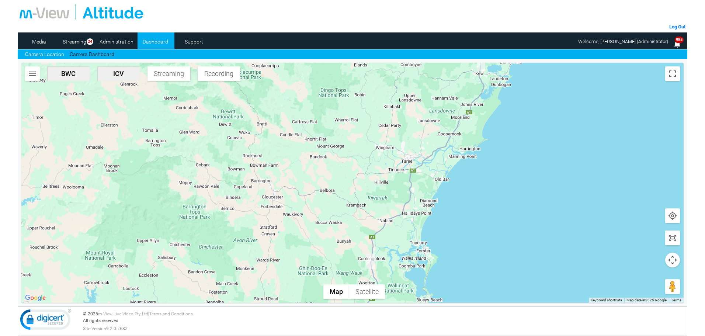
drag, startPoint x: 508, startPoint y: 131, endPoint x: 456, endPoint y: 163, distance: 61.1
click at [456, 163] on div at bounding box center [352, 183] width 663 height 240
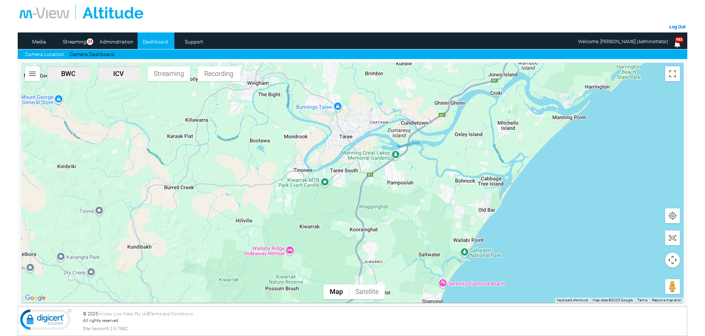
drag, startPoint x: 441, startPoint y: 193, endPoint x: 406, endPoint y: 197, distance: 35.2
click at [406, 197] on div at bounding box center [352, 183] width 663 height 240
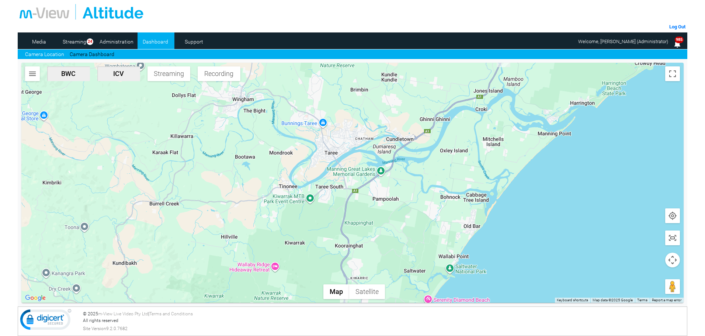
drag, startPoint x: 452, startPoint y: 188, endPoint x: 457, endPoint y: 181, distance: 8.7
click at [457, 181] on div at bounding box center [352, 183] width 663 height 240
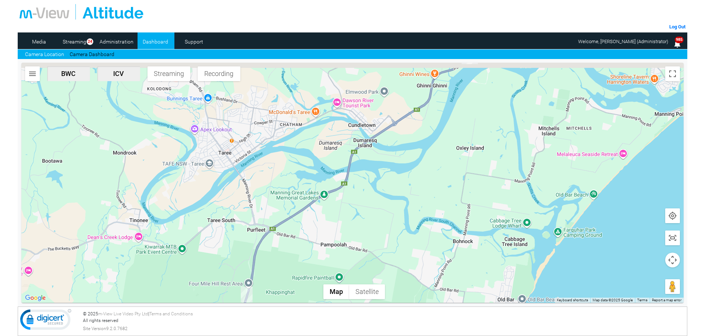
drag, startPoint x: 290, startPoint y: 227, endPoint x: 297, endPoint y: 239, distance: 13.9
click at [297, 239] on div at bounding box center [352, 183] width 663 height 240
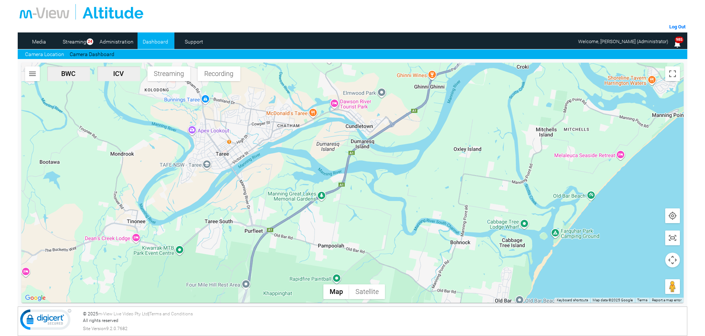
drag, startPoint x: 415, startPoint y: 146, endPoint x: 352, endPoint y: 213, distance: 91.6
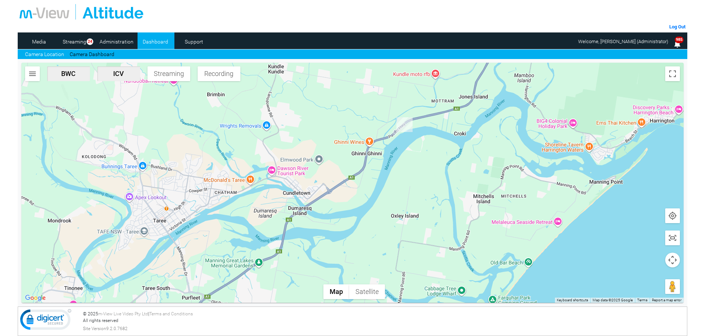
click at [352, 213] on div at bounding box center [352, 183] width 663 height 240
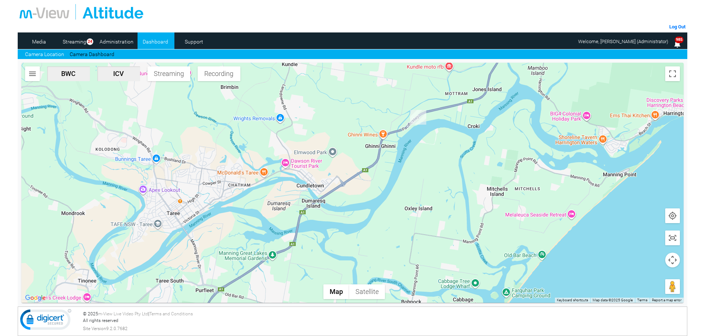
click at [393, 203] on div at bounding box center [352, 183] width 663 height 240
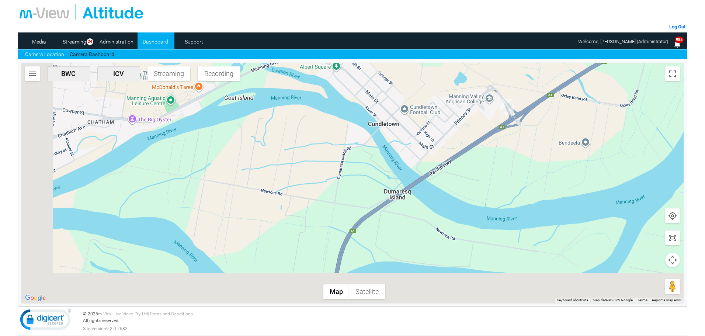
drag, startPoint x: 270, startPoint y: 216, endPoint x: 361, endPoint y: 143, distance: 116.6
click at [369, 141] on div at bounding box center [352, 183] width 663 height 240
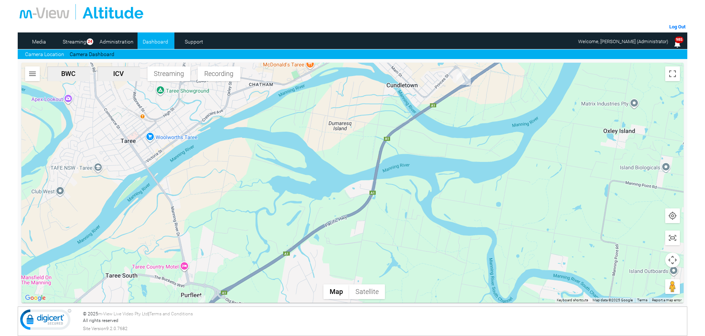
drag, startPoint x: 314, startPoint y: 172, endPoint x: 326, endPoint y: 161, distance: 16.2
click at [326, 161] on div at bounding box center [352, 183] width 663 height 240
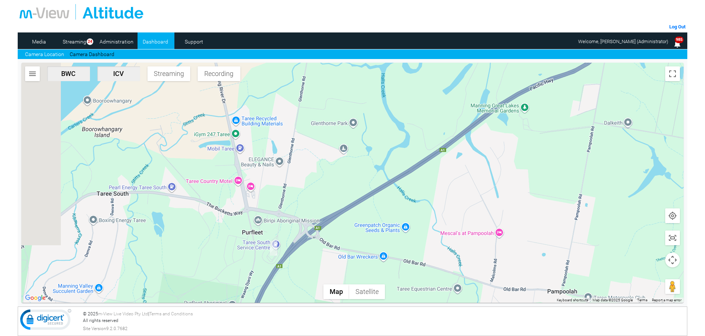
drag, startPoint x: 354, startPoint y: 161, endPoint x: 308, endPoint y: 228, distance: 81.4
click at [310, 239] on div at bounding box center [352, 183] width 663 height 240
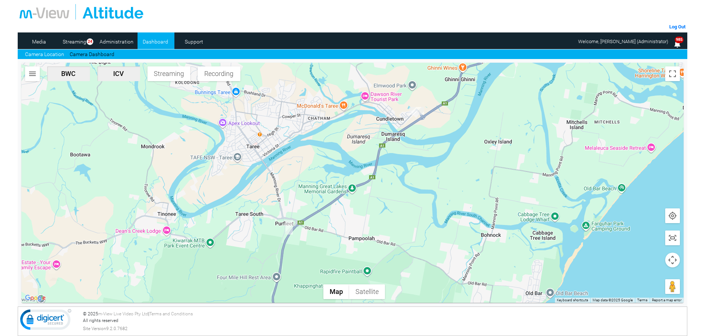
click at [330, 173] on div at bounding box center [352, 183] width 663 height 240
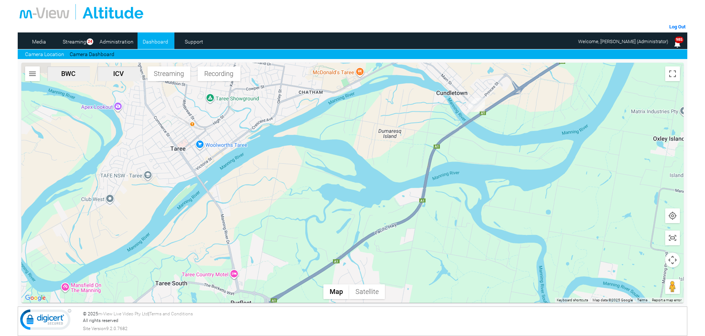
drag, startPoint x: 328, startPoint y: 156, endPoint x: 305, endPoint y: 213, distance: 61.6
click at [305, 213] on div at bounding box center [352, 183] width 663 height 240
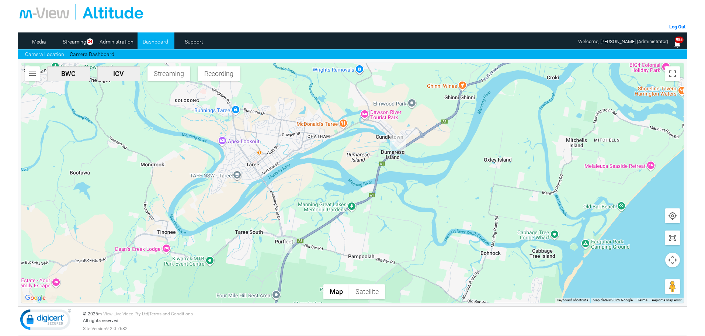
drag, startPoint x: 342, startPoint y: 137, endPoint x: 336, endPoint y: 152, distance: 16.0
click at [336, 152] on div at bounding box center [352, 183] width 663 height 240
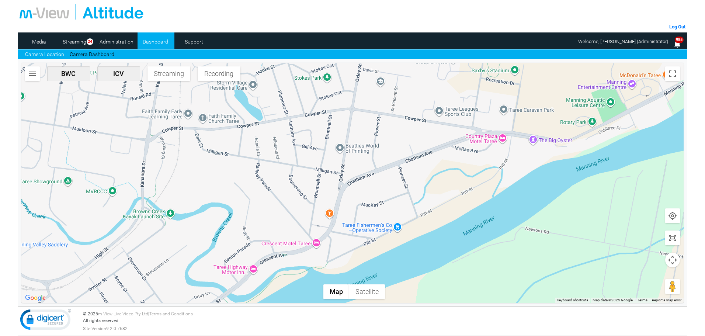
drag, startPoint x: 176, startPoint y: 171, endPoint x: 535, endPoint y: 106, distance: 365.1
click at [533, 107] on div at bounding box center [352, 183] width 663 height 240
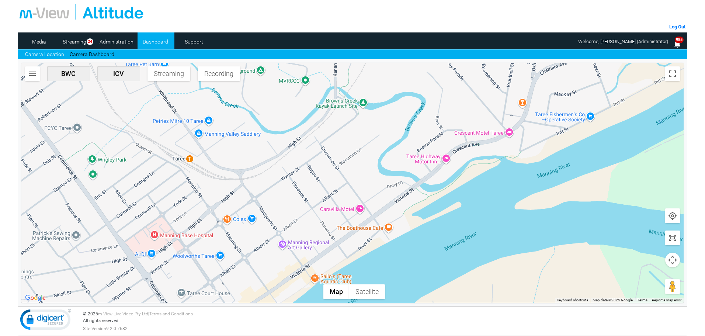
drag, startPoint x: 299, startPoint y: 191, endPoint x: 404, endPoint y: 119, distance: 127.9
click at [404, 119] on div at bounding box center [352, 183] width 663 height 240
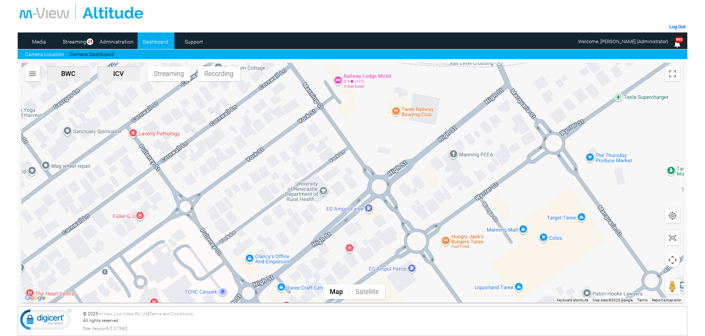
drag, startPoint x: 207, startPoint y: 221, endPoint x: 227, endPoint y: 234, distance: 24.1
click at [227, 234] on div at bounding box center [352, 183] width 663 height 240
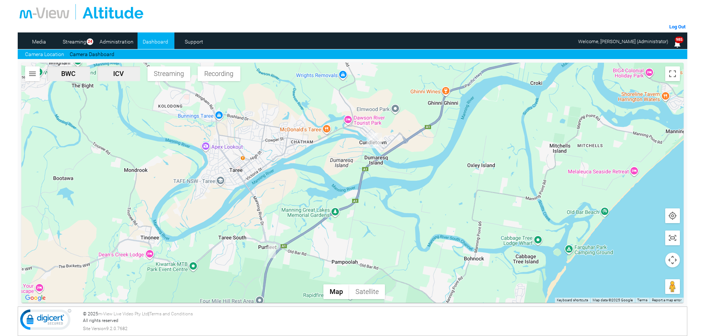
drag, startPoint x: 391, startPoint y: 231, endPoint x: 312, endPoint y: 190, distance: 88.9
click at [312, 190] on div at bounding box center [352, 183] width 663 height 240
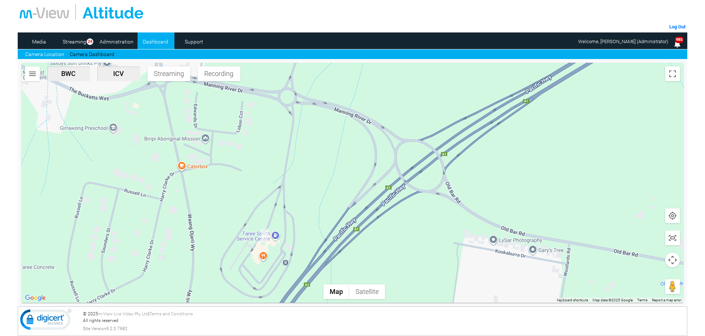
click at [301, 231] on div at bounding box center [352, 183] width 663 height 240
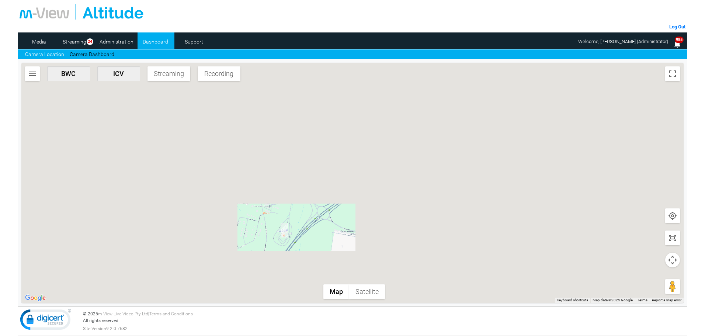
drag, startPoint x: 360, startPoint y: 156, endPoint x: 340, endPoint y: 208, distance: 55.6
click at [340, 208] on div at bounding box center [352, 183] width 663 height 240
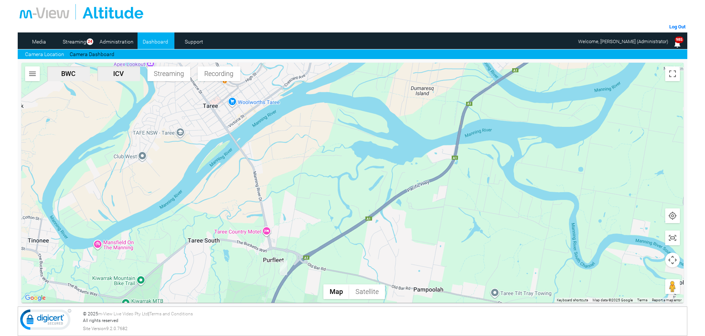
drag, startPoint x: 346, startPoint y: 156, endPoint x: 334, endPoint y: 195, distance: 41.3
click at [334, 195] on div at bounding box center [352, 183] width 663 height 240
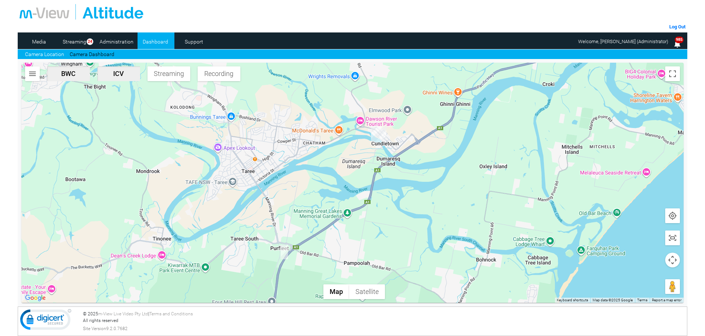
drag, startPoint x: 353, startPoint y: 170, endPoint x: 331, endPoint y: 192, distance: 31.6
click at [331, 192] on div at bounding box center [352, 183] width 663 height 240
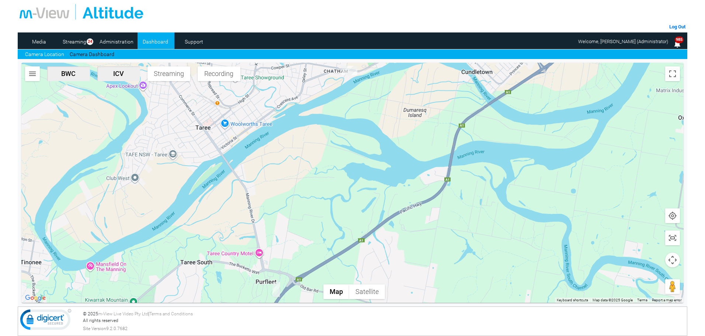
drag, startPoint x: 305, startPoint y: 171, endPoint x: 328, endPoint y: 201, distance: 37.7
click at [328, 201] on div at bounding box center [352, 183] width 663 height 240
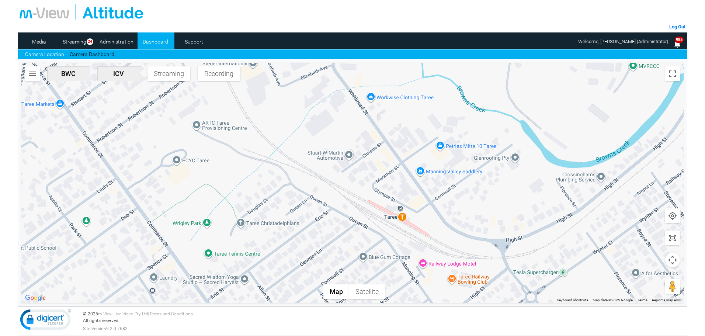
drag, startPoint x: 245, startPoint y: 162, endPoint x: 312, endPoint y: 186, distance: 71.4
click at [312, 186] on div at bounding box center [352, 183] width 663 height 240
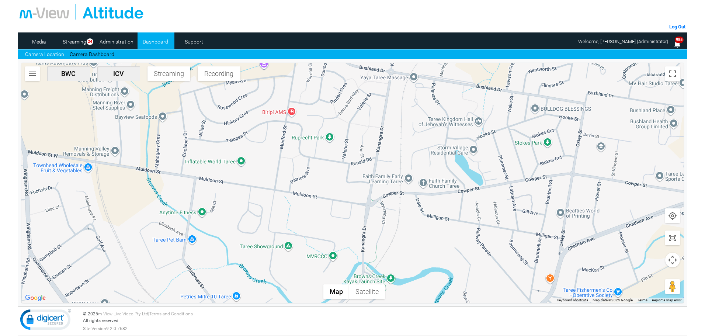
drag, startPoint x: 570, startPoint y: 119, endPoint x: 423, endPoint y: 281, distance: 218.6
click at [423, 281] on div at bounding box center [352, 183] width 663 height 240
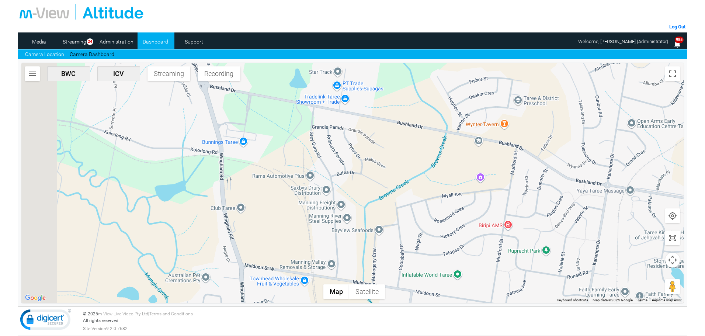
drag, startPoint x: 381, startPoint y: 179, endPoint x: 506, endPoint y: 272, distance: 155.6
click at [609, 285] on div at bounding box center [352, 183] width 663 height 240
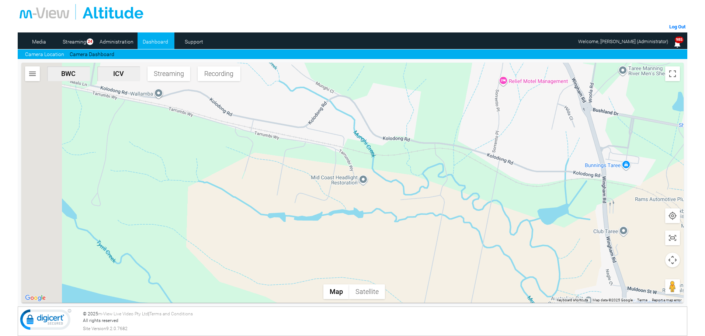
drag, startPoint x: 280, startPoint y: 248, endPoint x: 573, endPoint y: 260, distance: 293.6
click at [575, 260] on div at bounding box center [352, 183] width 663 height 240
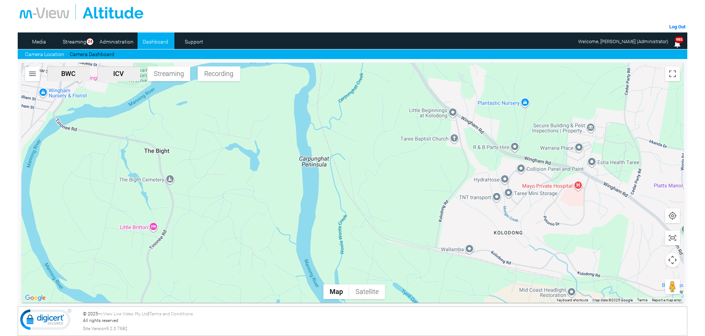
drag, startPoint x: 230, startPoint y: 190, endPoint x: 456, endPoint y: 304, distance: 253.6
click at [456, 304] on section "CP62KH-ICV Triggered by Auto Record Event time 9/24/25, 7:40 AM CP81BZ-ICV Trig…" at bounding box center [353, 183] width 670 height 248
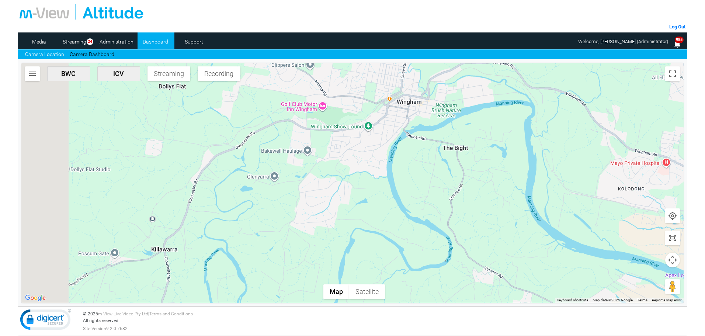
drag, startPoint x: 150, startPoint y: 195, endPoint x: 346, endPoint y: 165, distance: 198.5
click at [346, 165] on div at bounding box center [352, 183] width 663 height 240
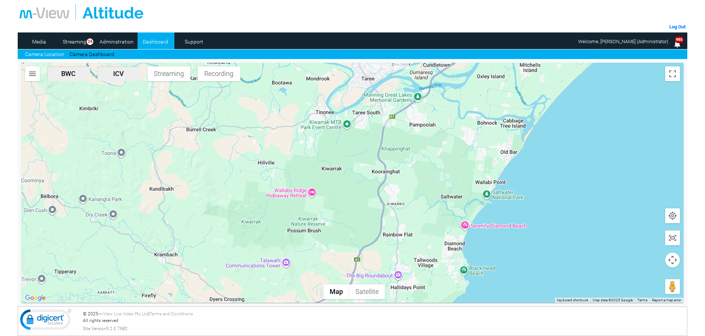
drag, startPoint x: 359, startPoint y: 246, endPoint x: 299, endPoint y: 98, distance: 160.2
click at [299, 98] on div at bounding box center [352, 183] width 663 height 240
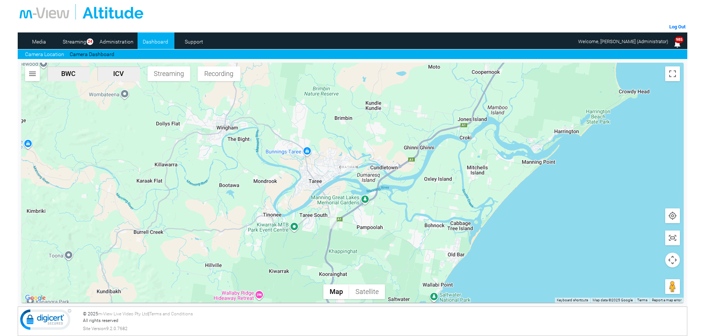
drag, startPoint x: 284, startPoint y: 209, endPoint x: 258, endPoint y: 248, distance: 47.5
click at [258, 248] on div at bounding box center [352, 183] width 663 height 240
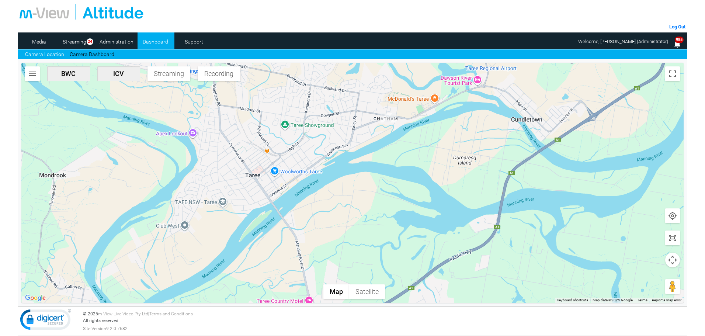
drag, startPoint x: 343, startPoint y: 252, endPoint x: 343, endPoint y: 159, distance: 93.0
click at [343, 159] on div at bounding box center [352, 183] width 663 height 240
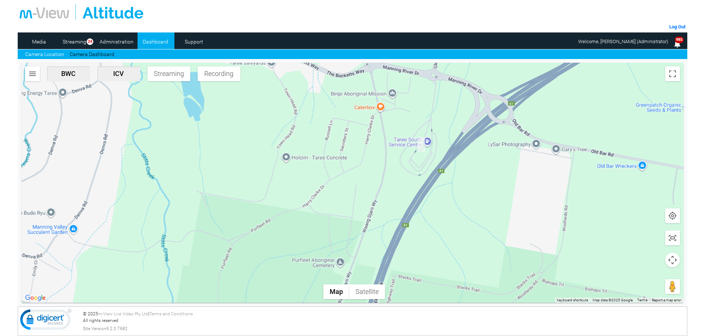
drag, startPoint x: 443, startPoint y: 129, endPoint x: 424, endPoint y: 218, distance: 90.5
click at [418, 250] on div at bounding box center [352, 183] width 663 height 240
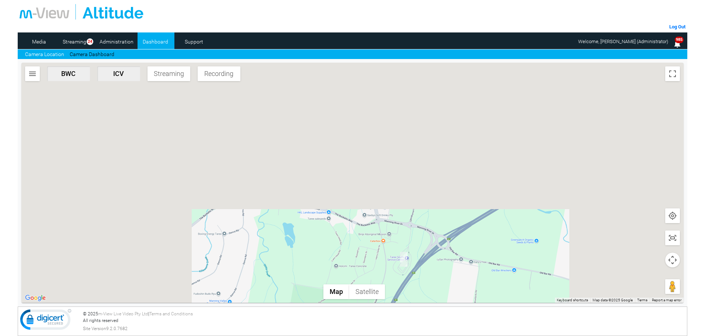
drag, startPoint x: 474, startPoint y: 211, endPoint x: 452, endPoint y: 238, distance: 35.1
click at [455, 249] on div at bounding box center [352, 183] width 663 height 240
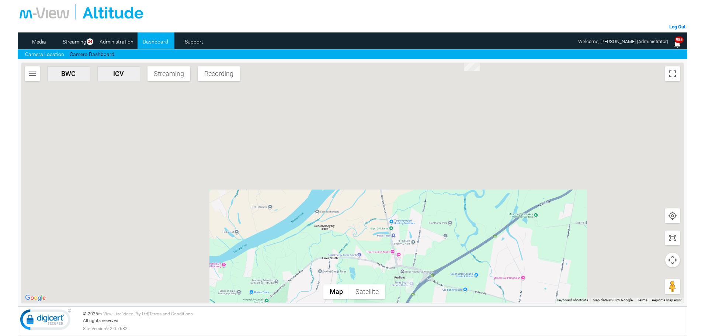
drag, startPoint x: 435, startPoint y: 178, endPoint x: 435, endPoint y: 215, distance: 36.5
click at [436, 217] on div at bounding box center [352, 183] width 663 height 240
drag, startPoint x: 507, startPoint y: 235, endPoint x: 502, endPoint y: 236, distance: 4.2
click at [502, 236] on div at bounding box center [352, 183] width 663 height 240
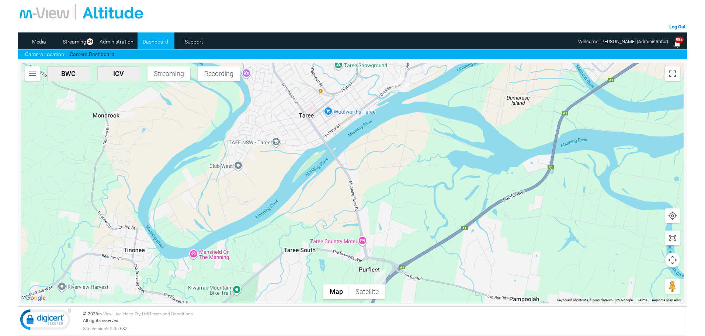
drag, startPoint x: 399, startPoint y: 211, endPoint x: 394, endPoint y: 191, distance: 20.7
click at [394, 191] on div at bounding box center [352, 183] width 663 height 240
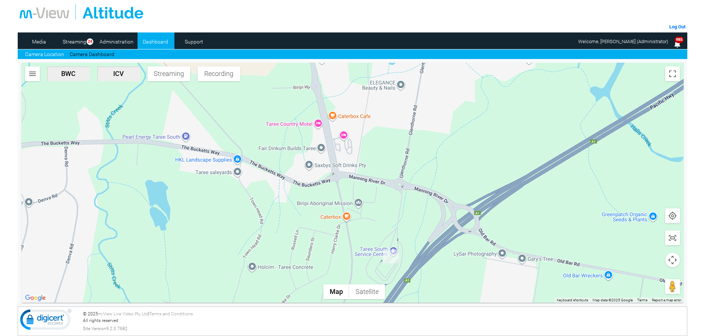
drag, startPoint x: 424, startPoint y: 247, endPoint x: 433, endPoint y: 212, distance: 35.9
click at [433, 213] on div at bounding box center [352, 183] width 663 height 240
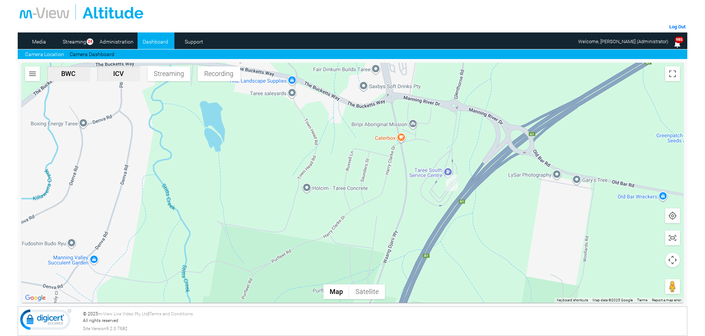
drag, startPoint x: 411, startPoint y: 144, endPoint x: 456, endPoint y: 242, distance: 107.3
click at [456, 242] on div at bounding box center [352, 183] width 663 height 240
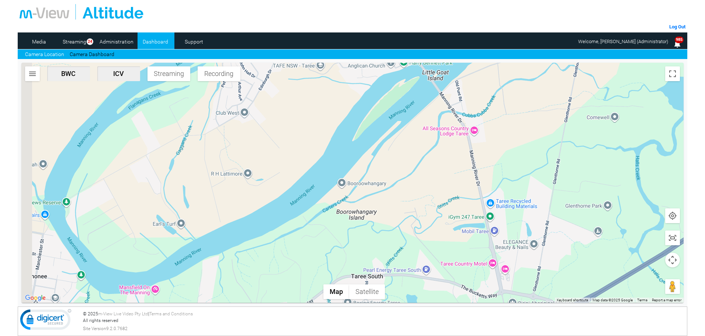
drag, startPoint x: 384, startPoint y: 192, endPoint x: 432, endPoint y: 246, distance: 71.9
click at [450, 266] on div at bounding box center [352, 183] width 663 height 240
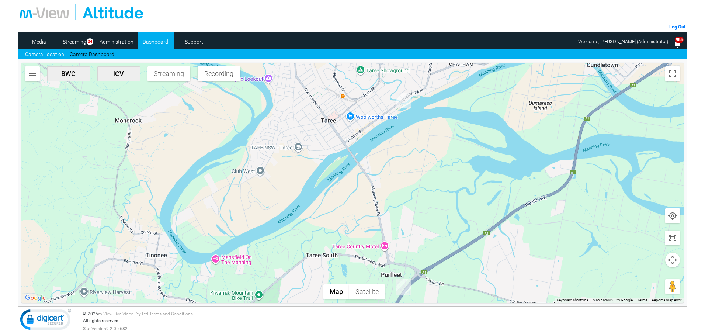
drag, startPoint x: 485, startPoint y: 166, endPoint x: 407, endPoint y: 162, distance: 78.0
click at [407, 162] on div at bounding box center [352, 183] width 663 height 240
